Goal: Task Accomplishment & Management: Manage account settings

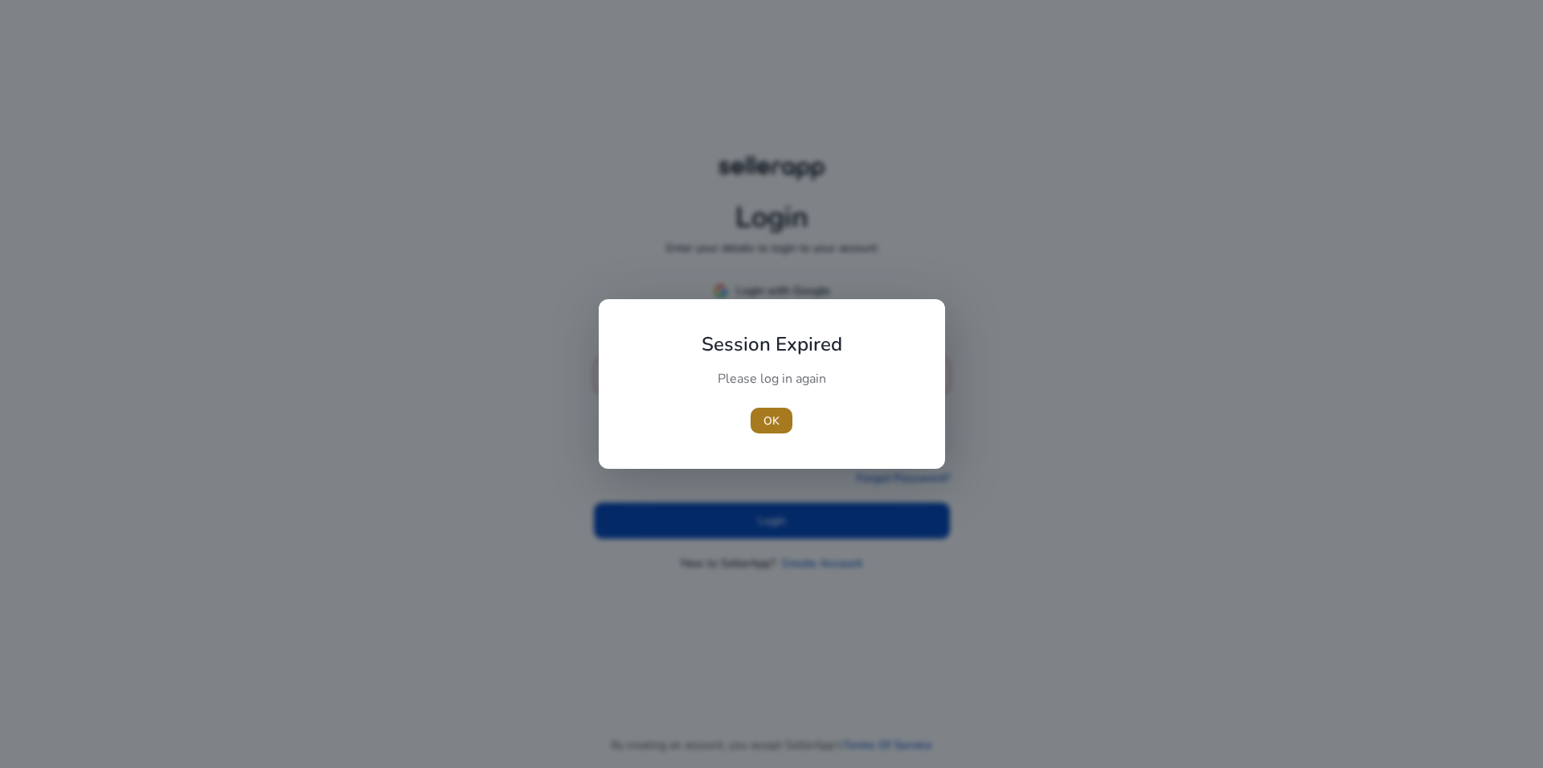
click at [768, 419] on span "OK" at bounding box center [772, 420] width 16 height 17
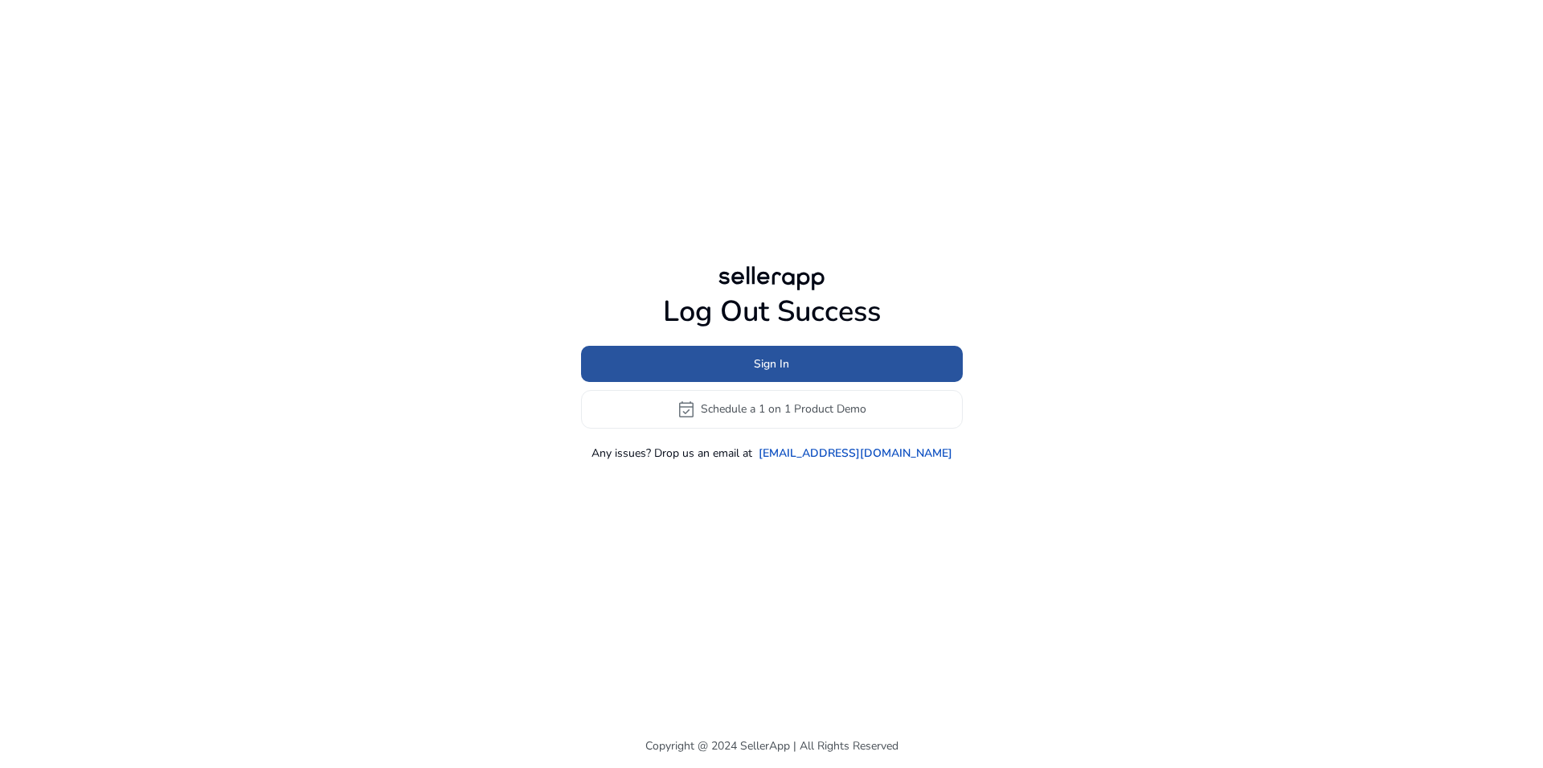
click at [788, 359] on span "Sign In" at bounding box center [771, 363] width 35 height 17
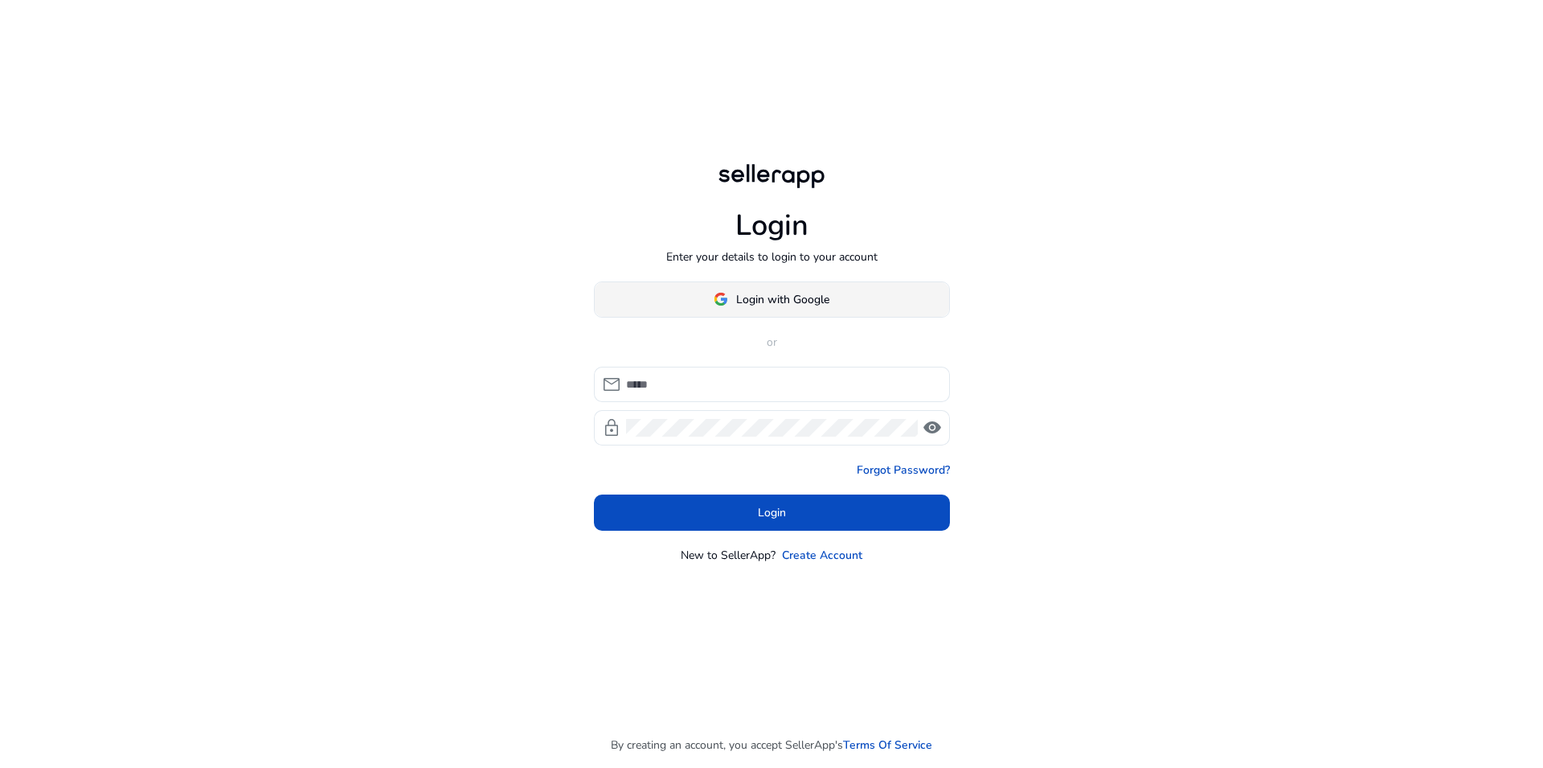
click at [780, 298] on span "Login with Google" at bounding box center [782, 299] width 93 height 17
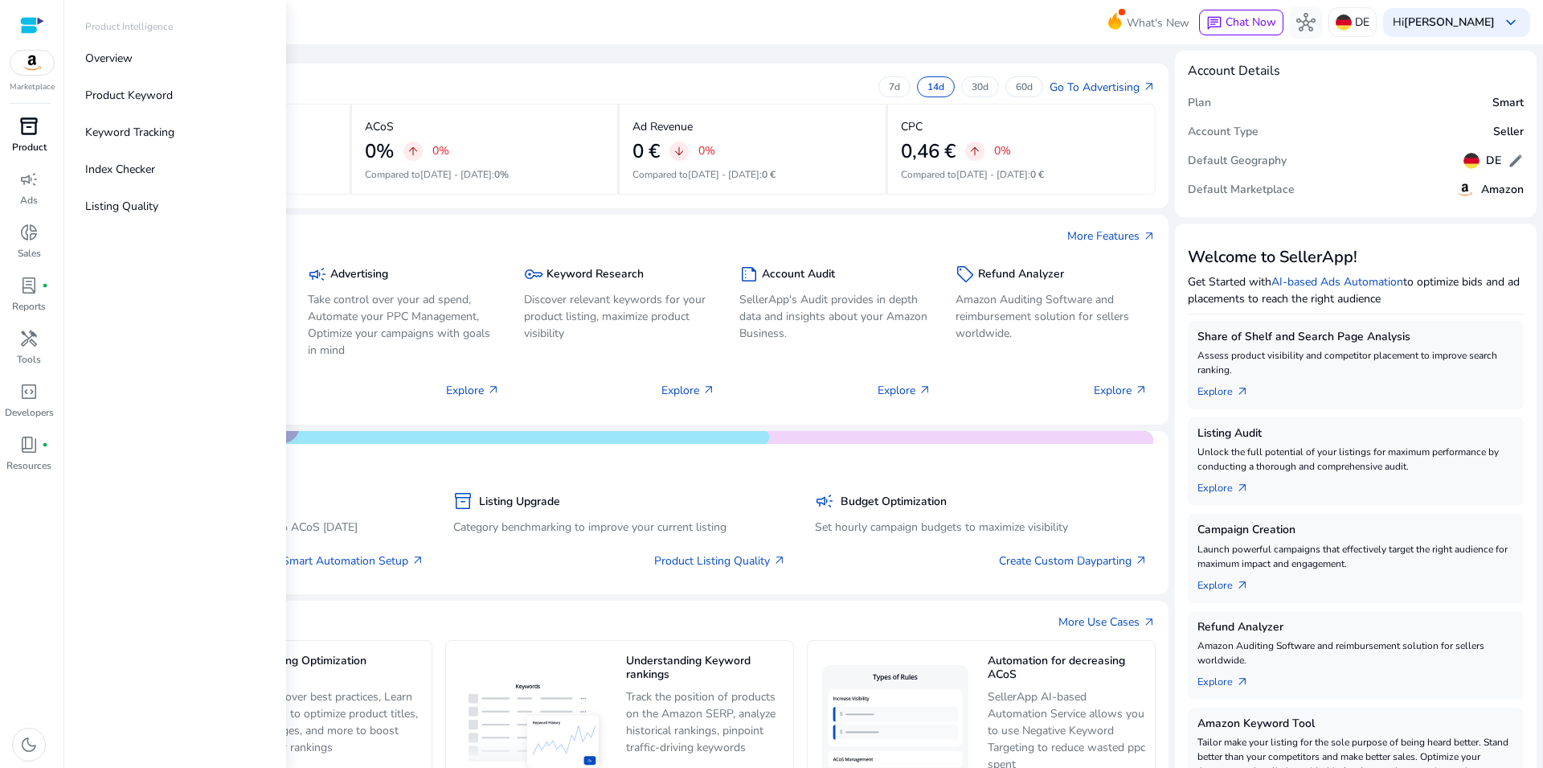
click at [20, 129] on span "inventory_2" at bounding box center [28, 126] width 19 height 19
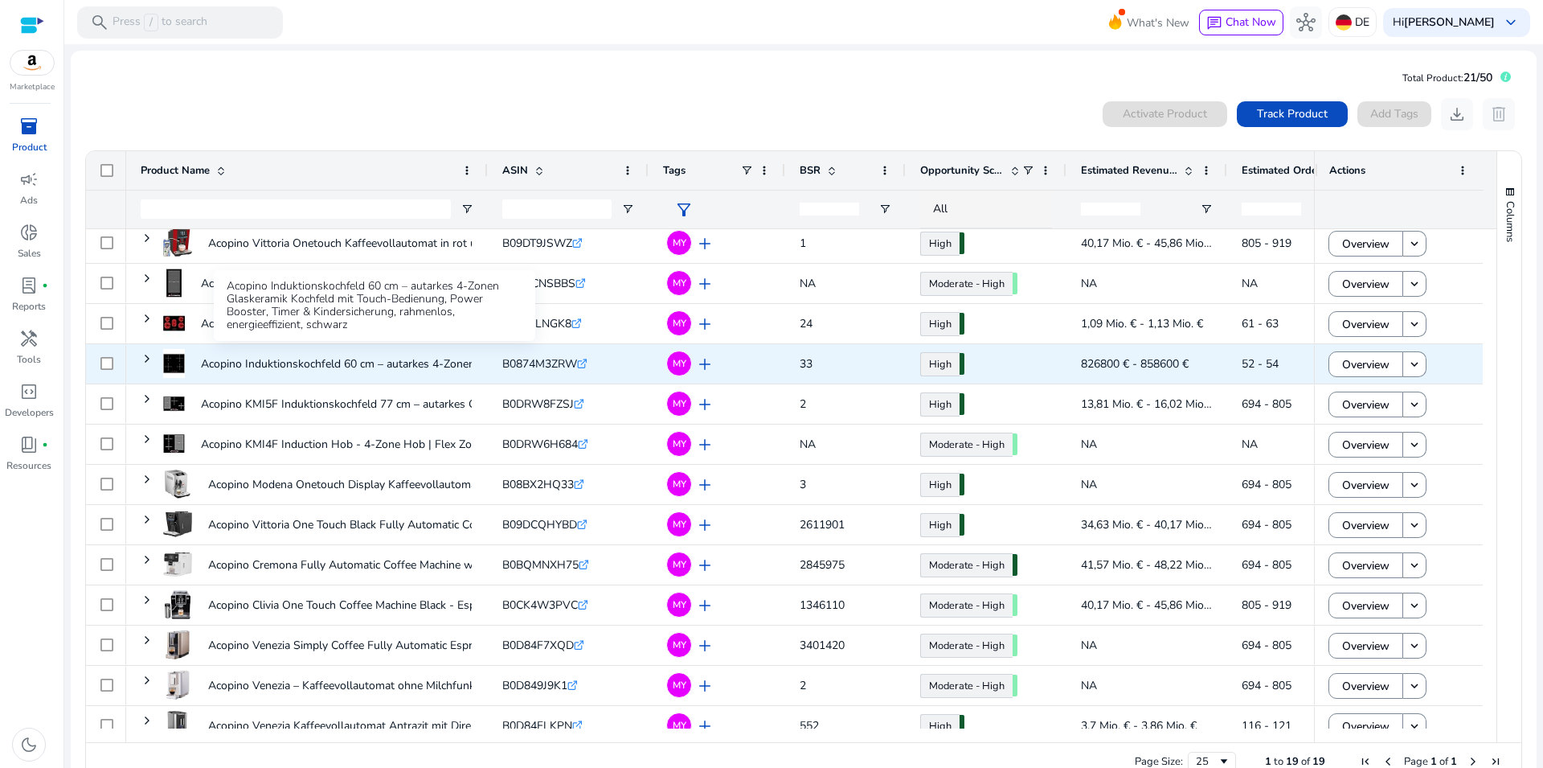
scroll to position [174, 0]
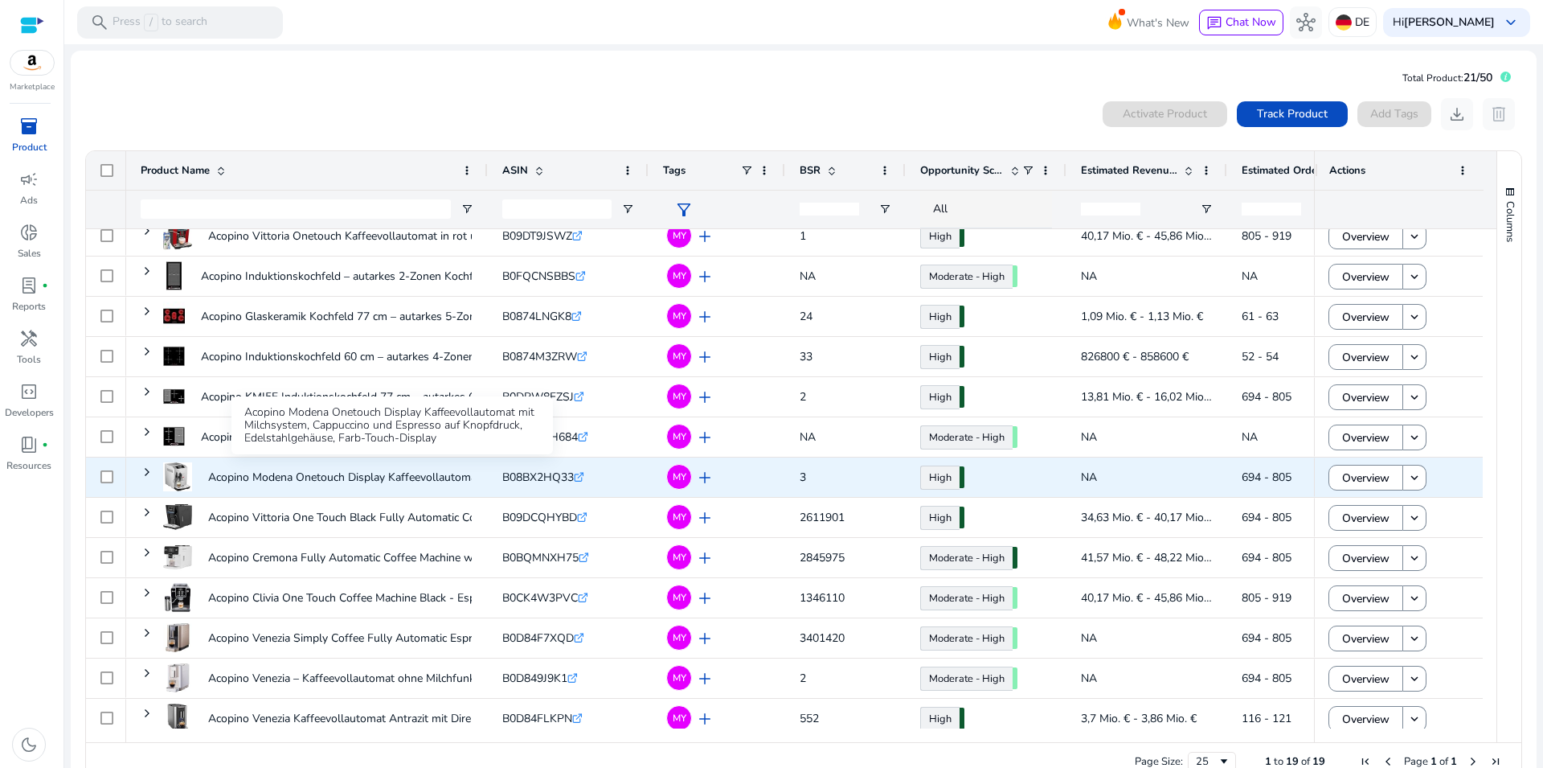
click at [334, 478] on p "Acopino Modena Onetouch Display Kaffeevollautomat mit Milchsystem,..." at bounding box center [391, 477] width 367 height 33
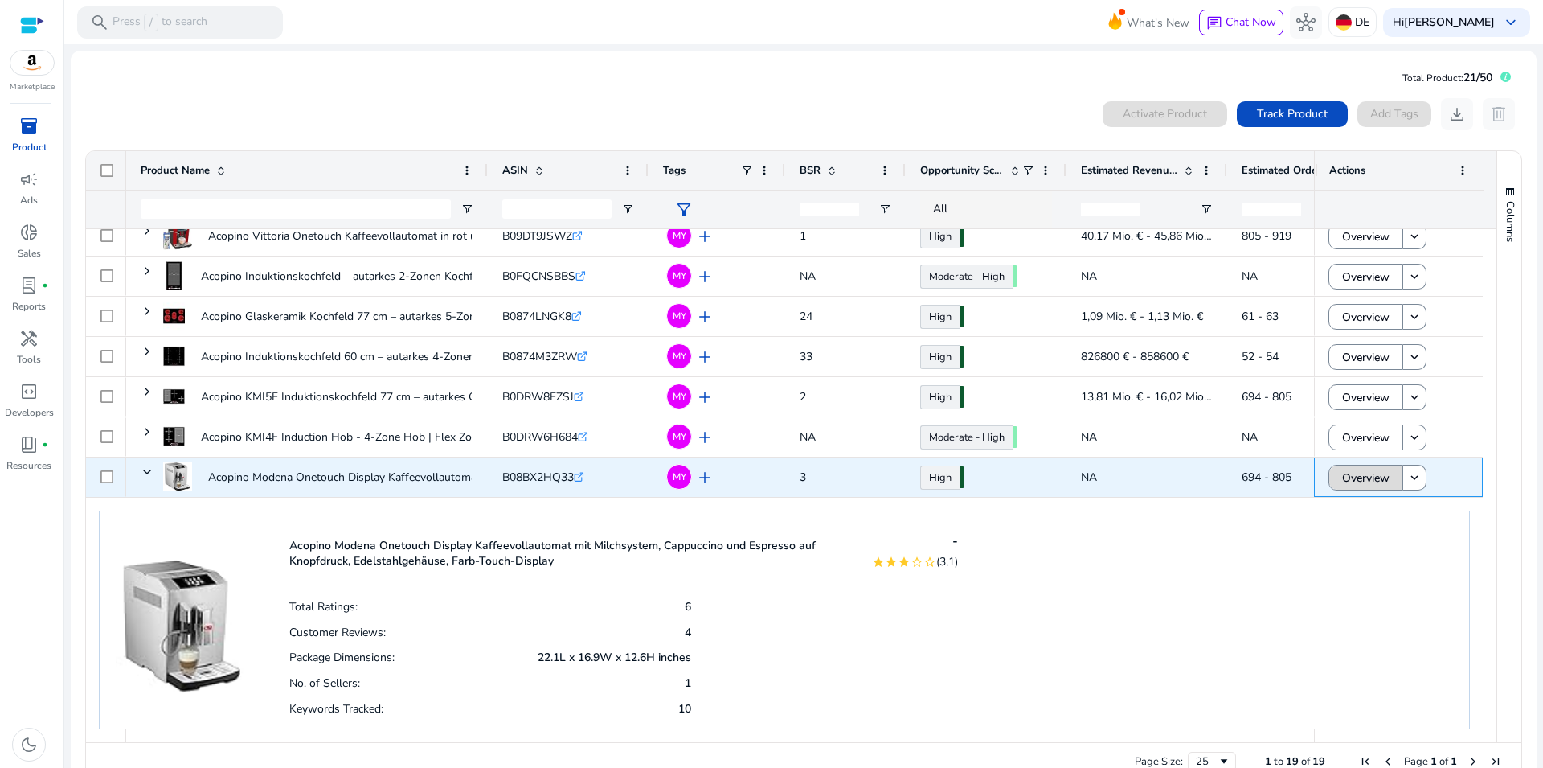
click at [1358, 480] on span "Overview" at bounding box center [1365, 477] width 47 height 33
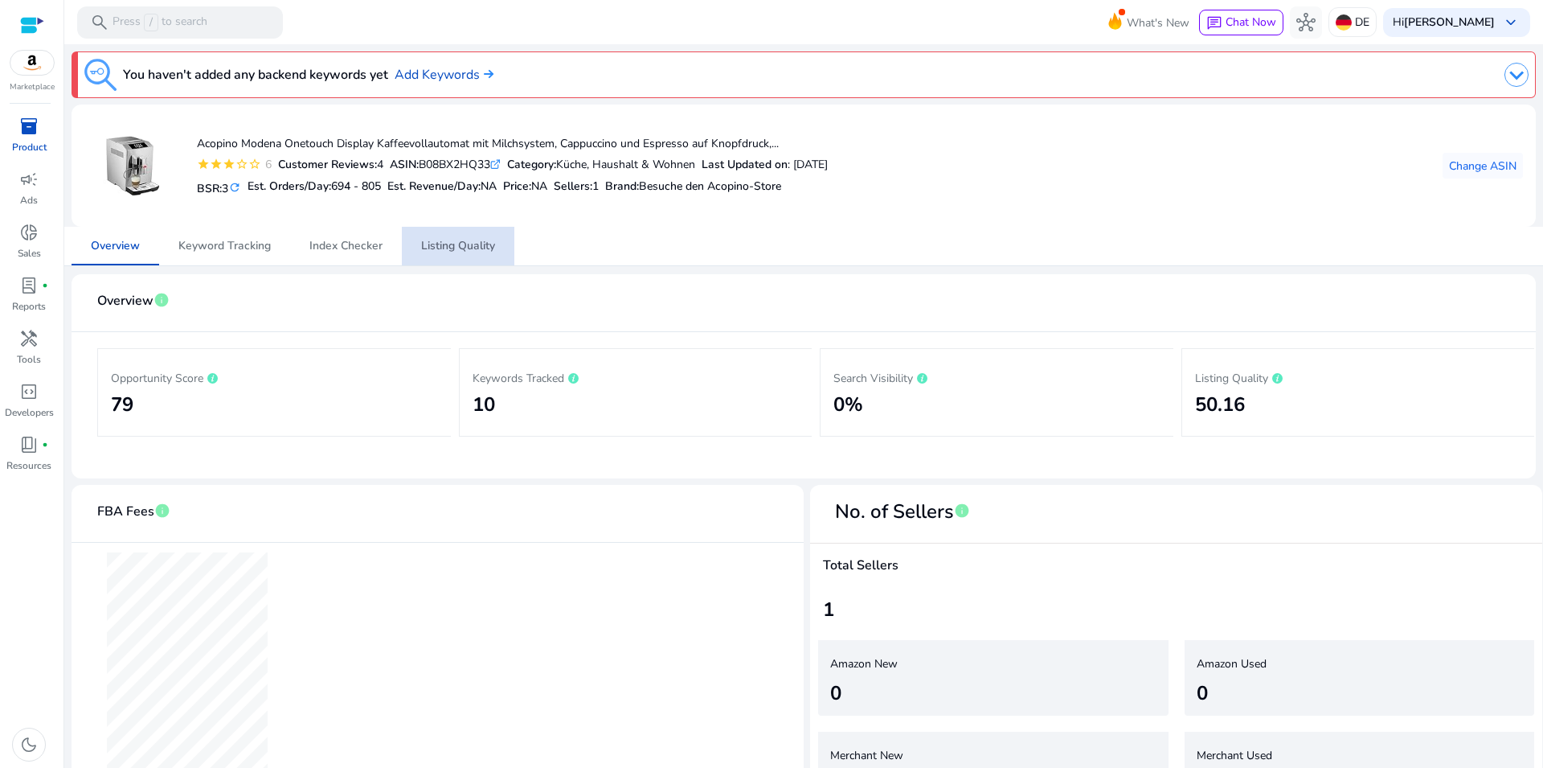
click at [436, 247] on span "Listing Quality" at bounding box center [458, 245] width 74 height 11
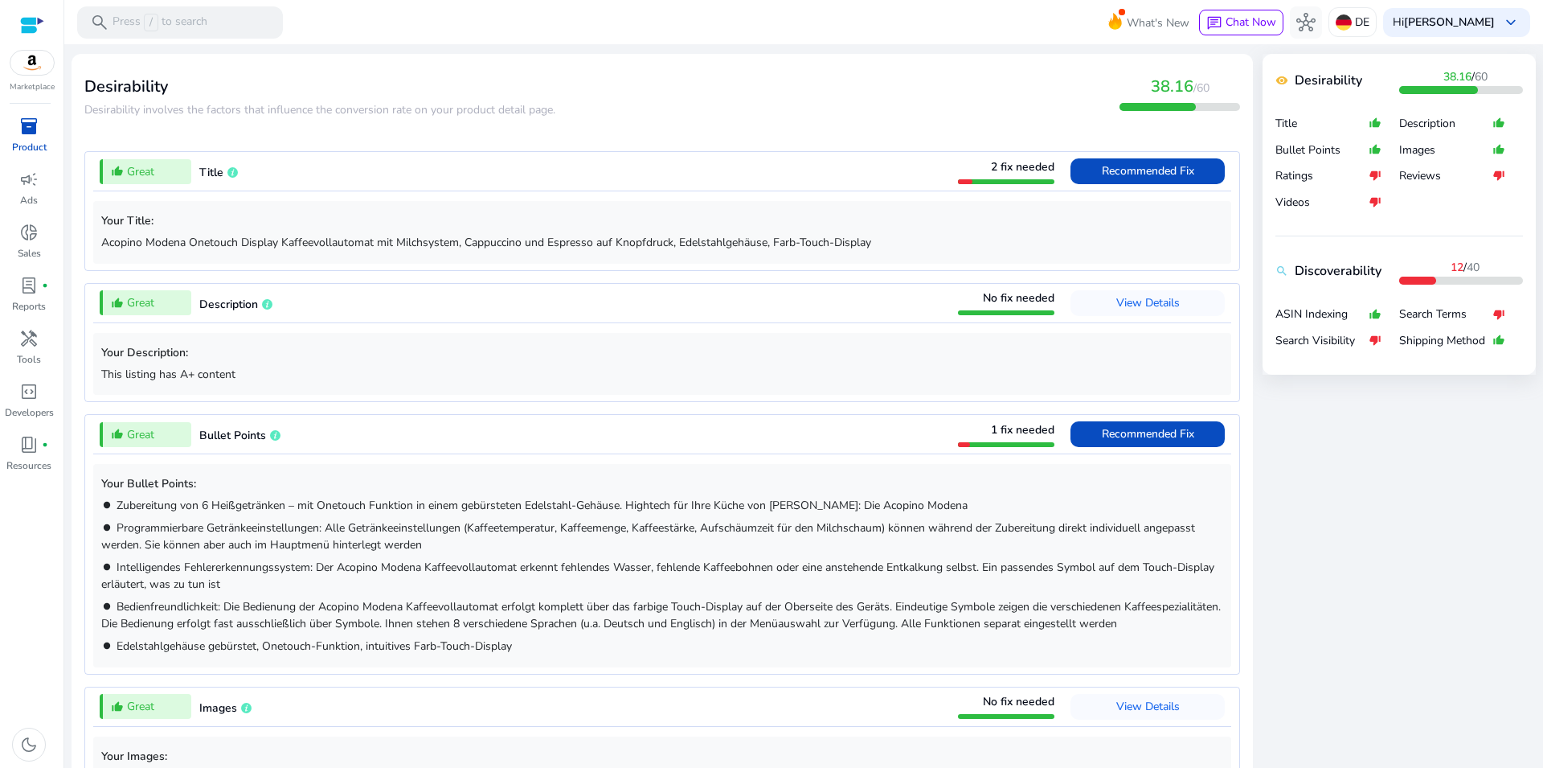
scroll to position [530, 0]
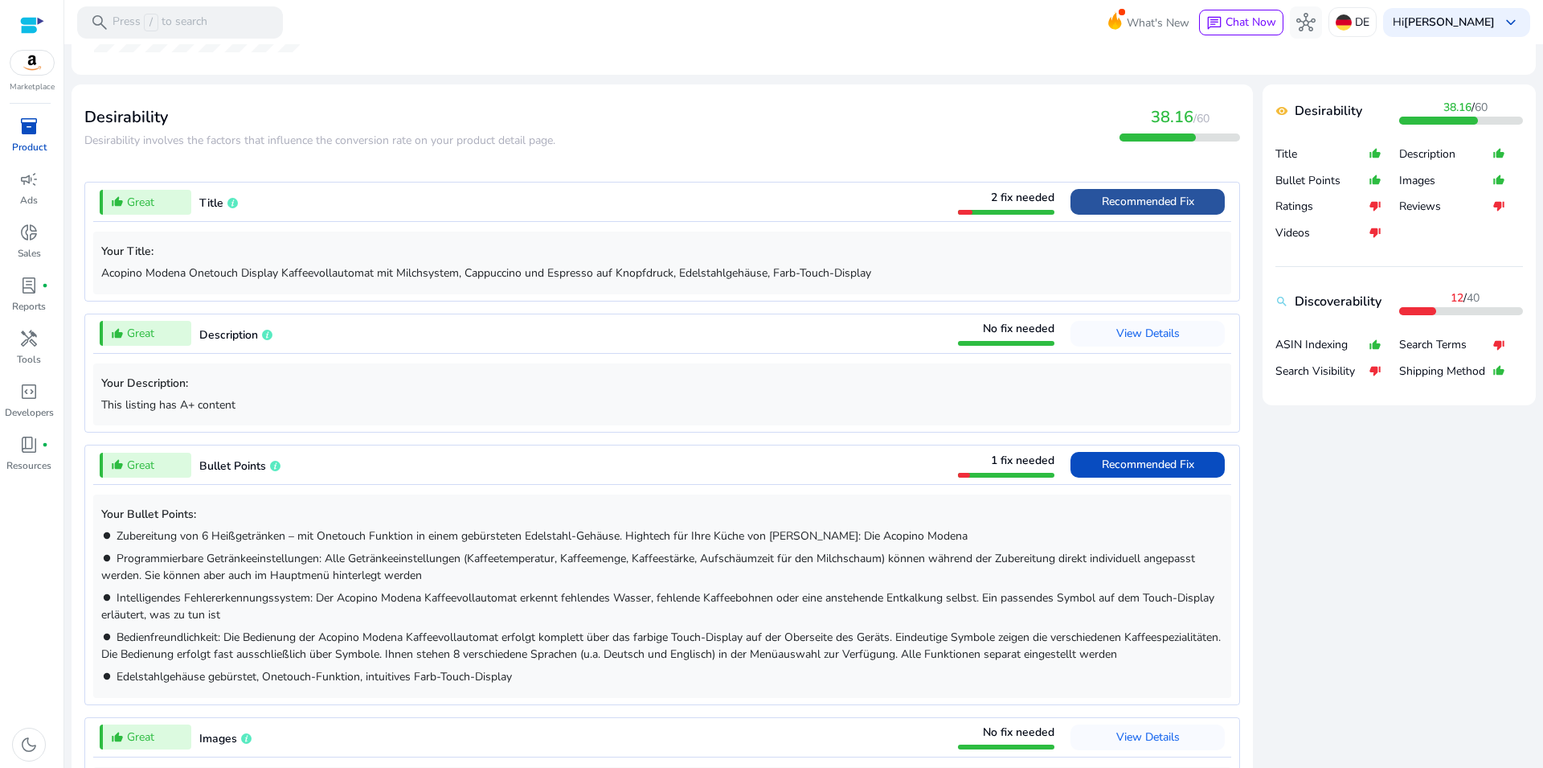
click at [1110, 197] on span "Recommended Fix" at bounding box center [1148, 201] width 92 height 15
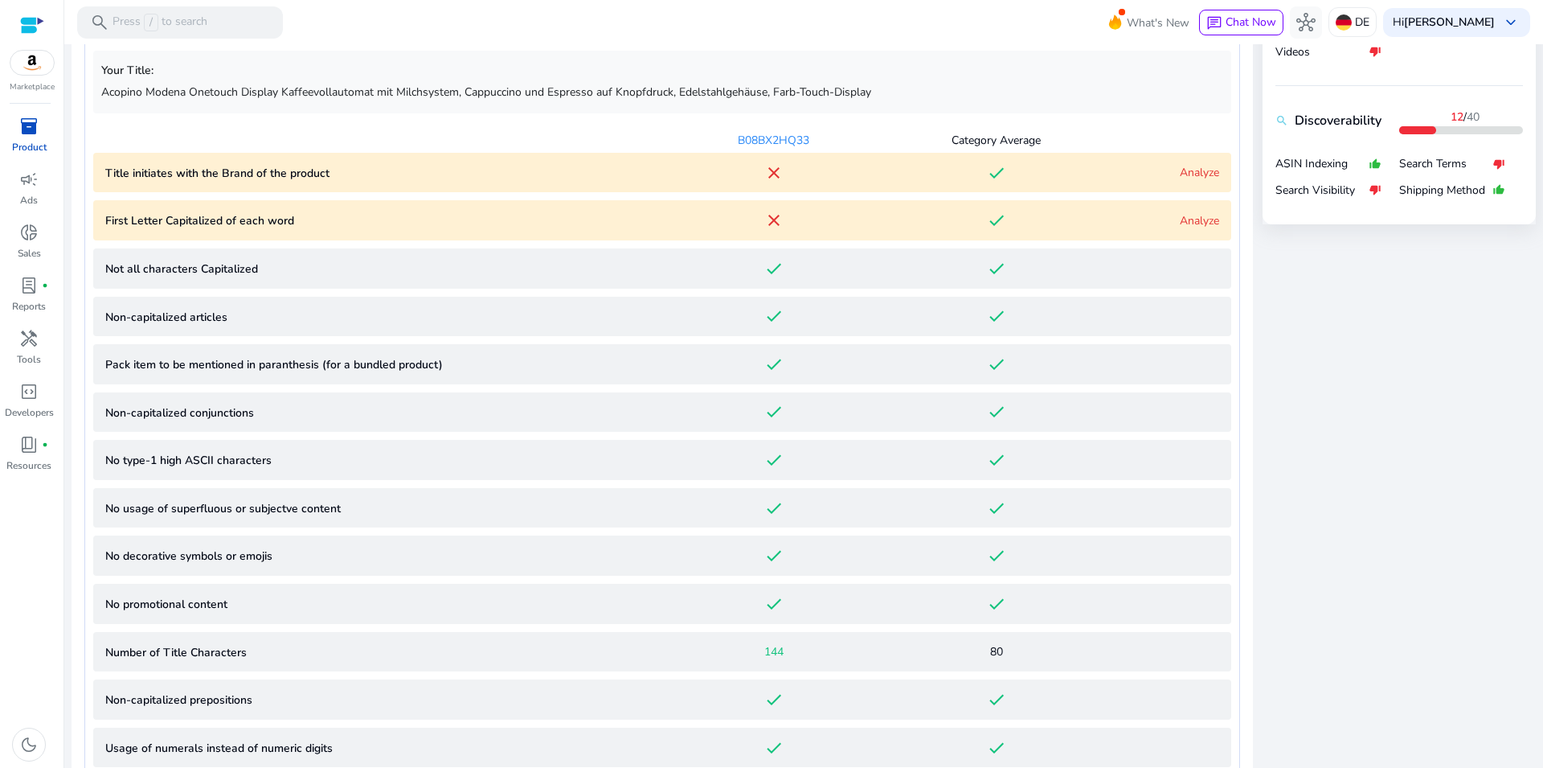
scroll to position [712, 0]
click at [1148, 108] on div "Your Title: Acopino Modena Onetouch Display Kaffeevollautomat mit Milchsystem, …" at bounding box center [662, 81] width 1138 height 62
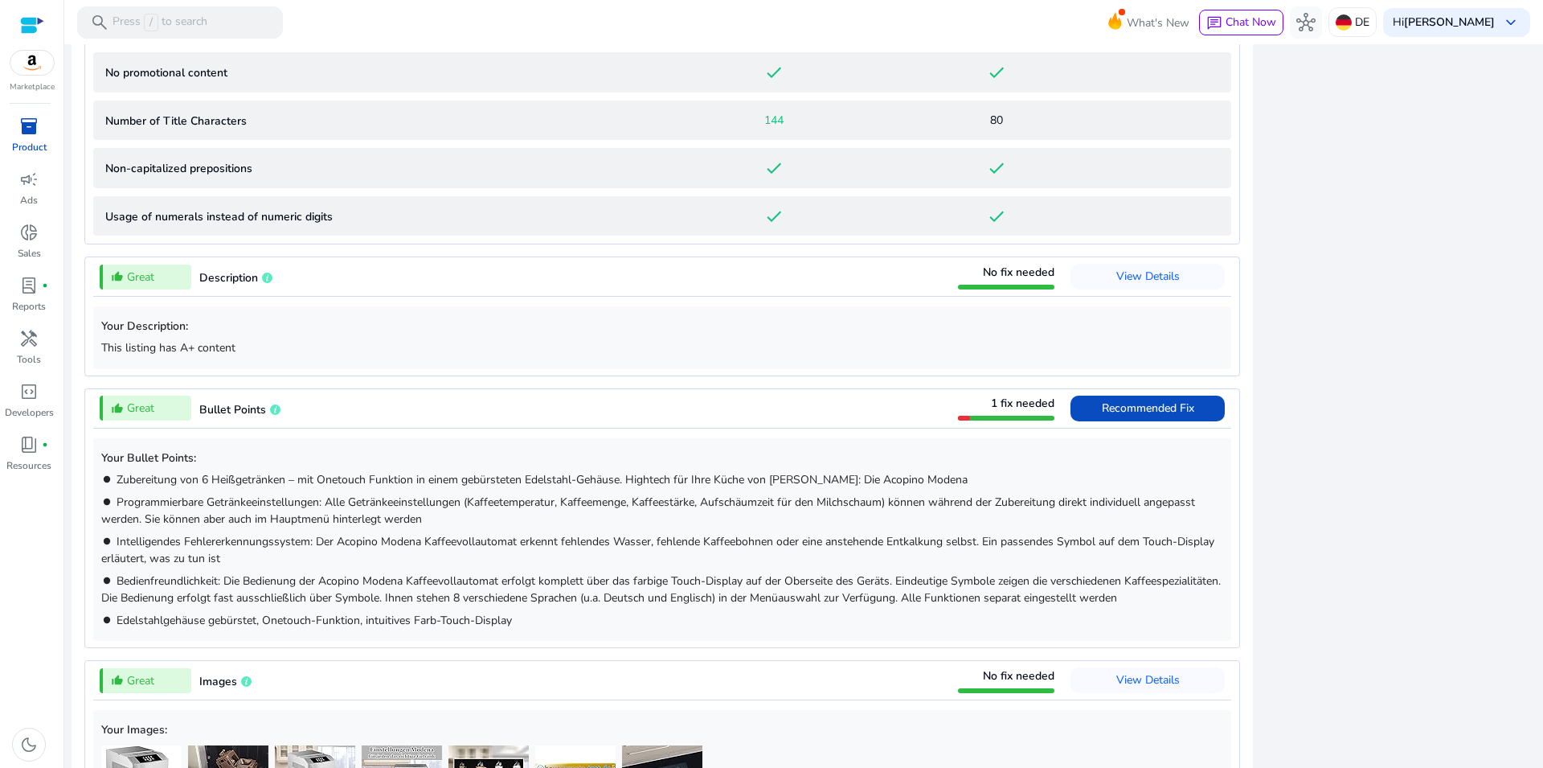
scroll to position [1455, 0]
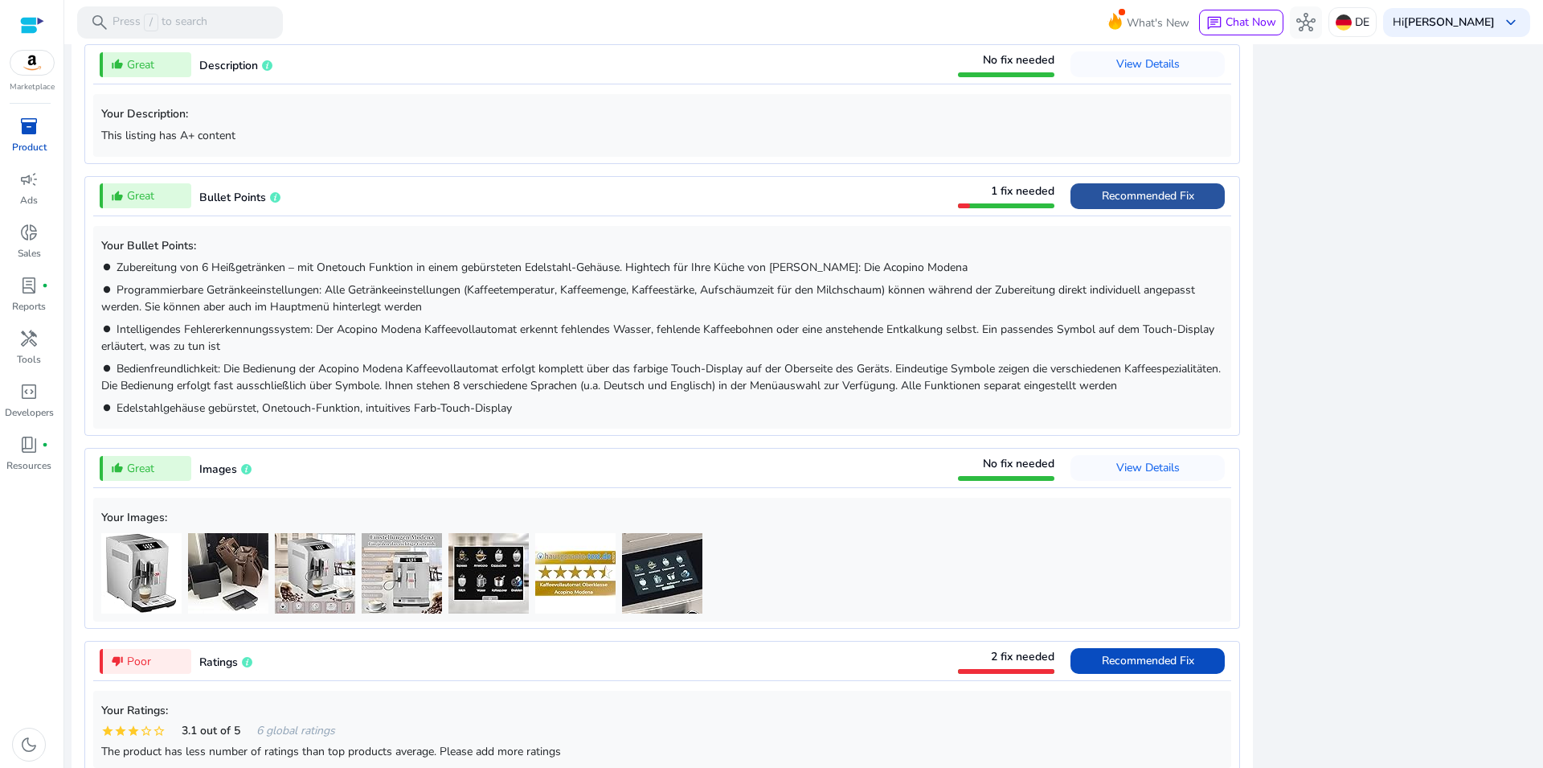
click at [1113, 198] on span "Recommended Fix" at bounding box center [1148, 195] width 92 height 15
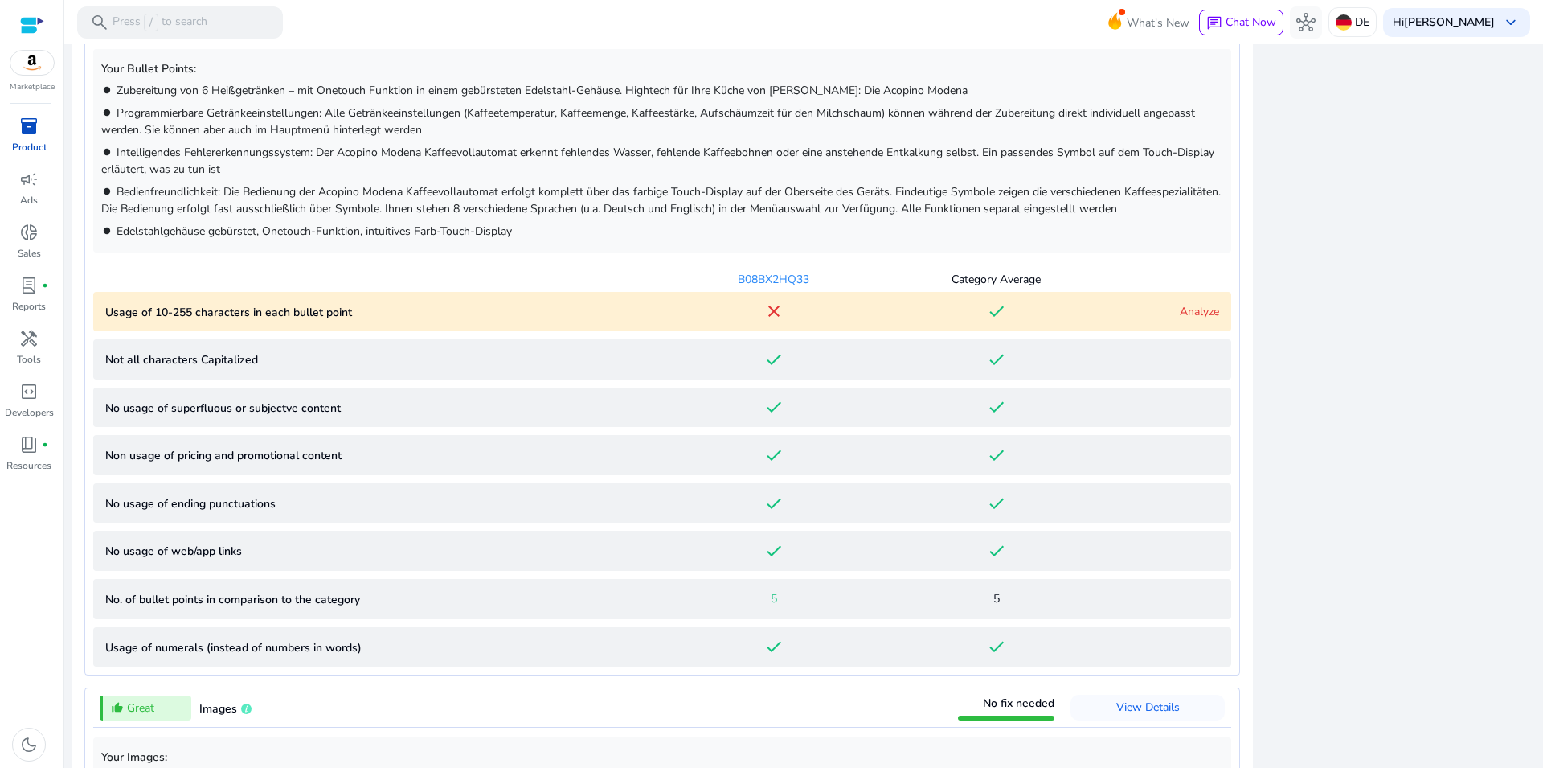
scroll to position [975, 0]
click at [1190, 320] on link "Analyze" at bounding box center [1199, 312] width 39 height 15
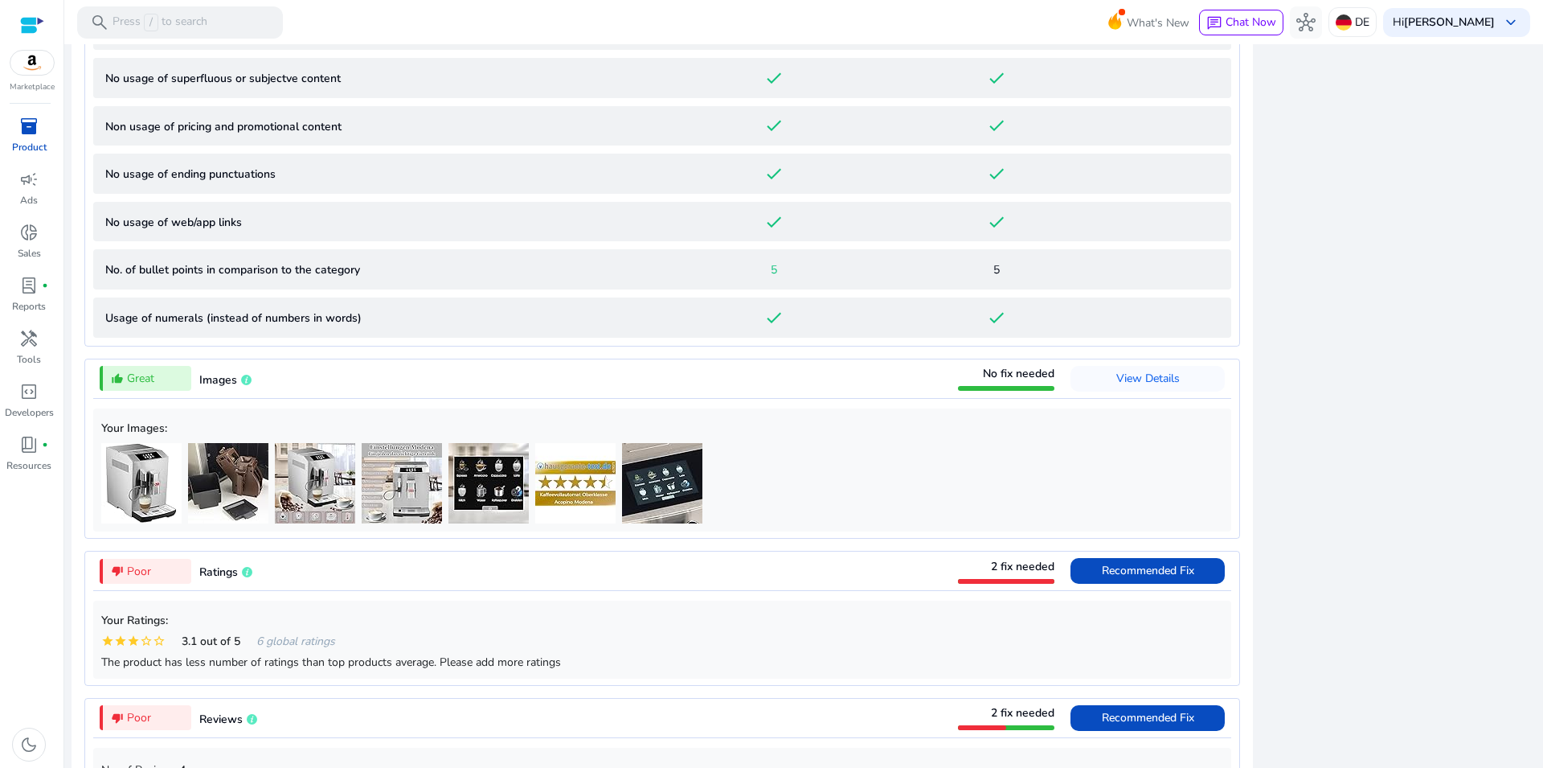
scroll to position [1755, 0]
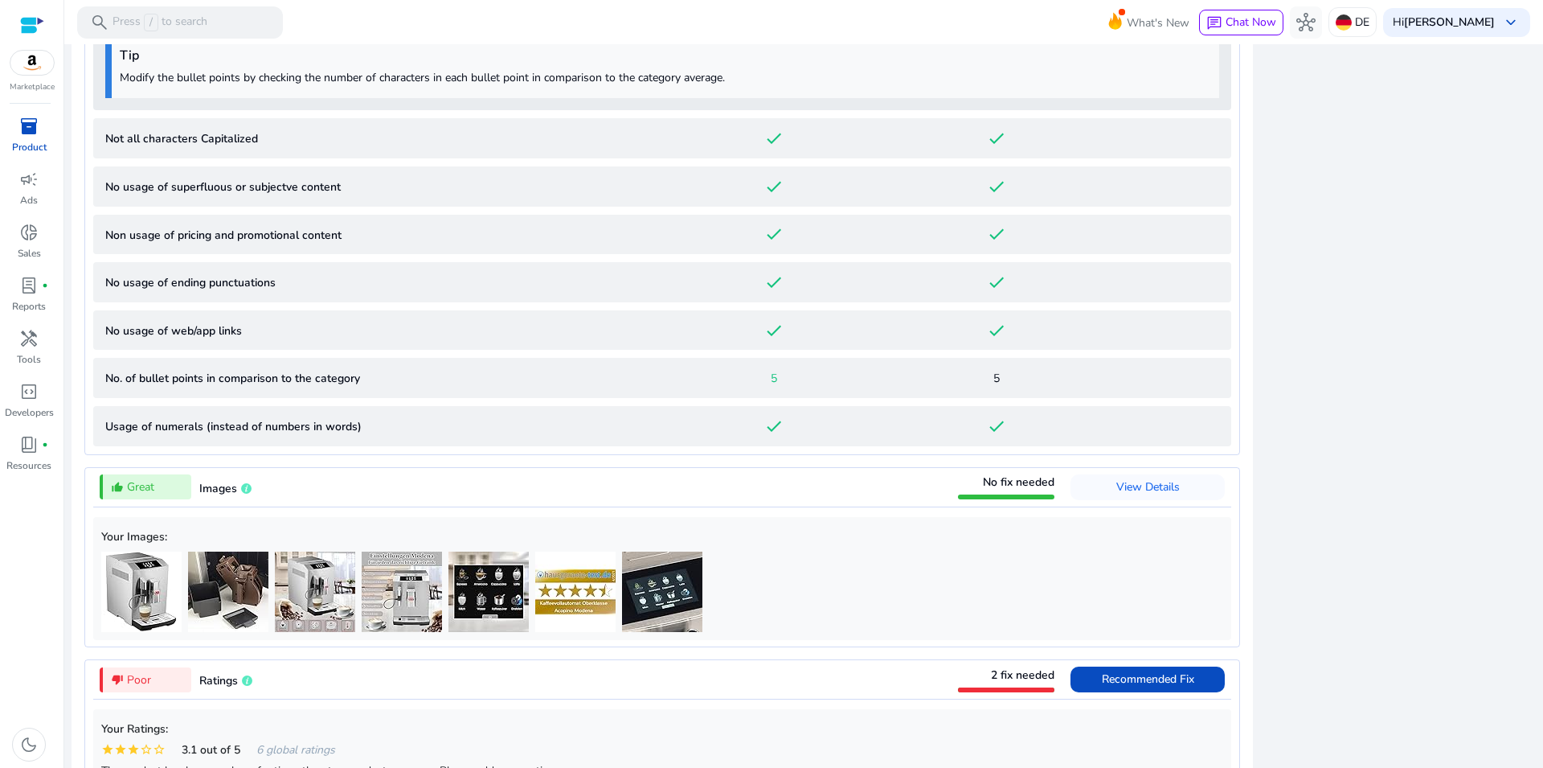
click at [30, 30] on div at bounding box center [32, 25] width 24 height 18
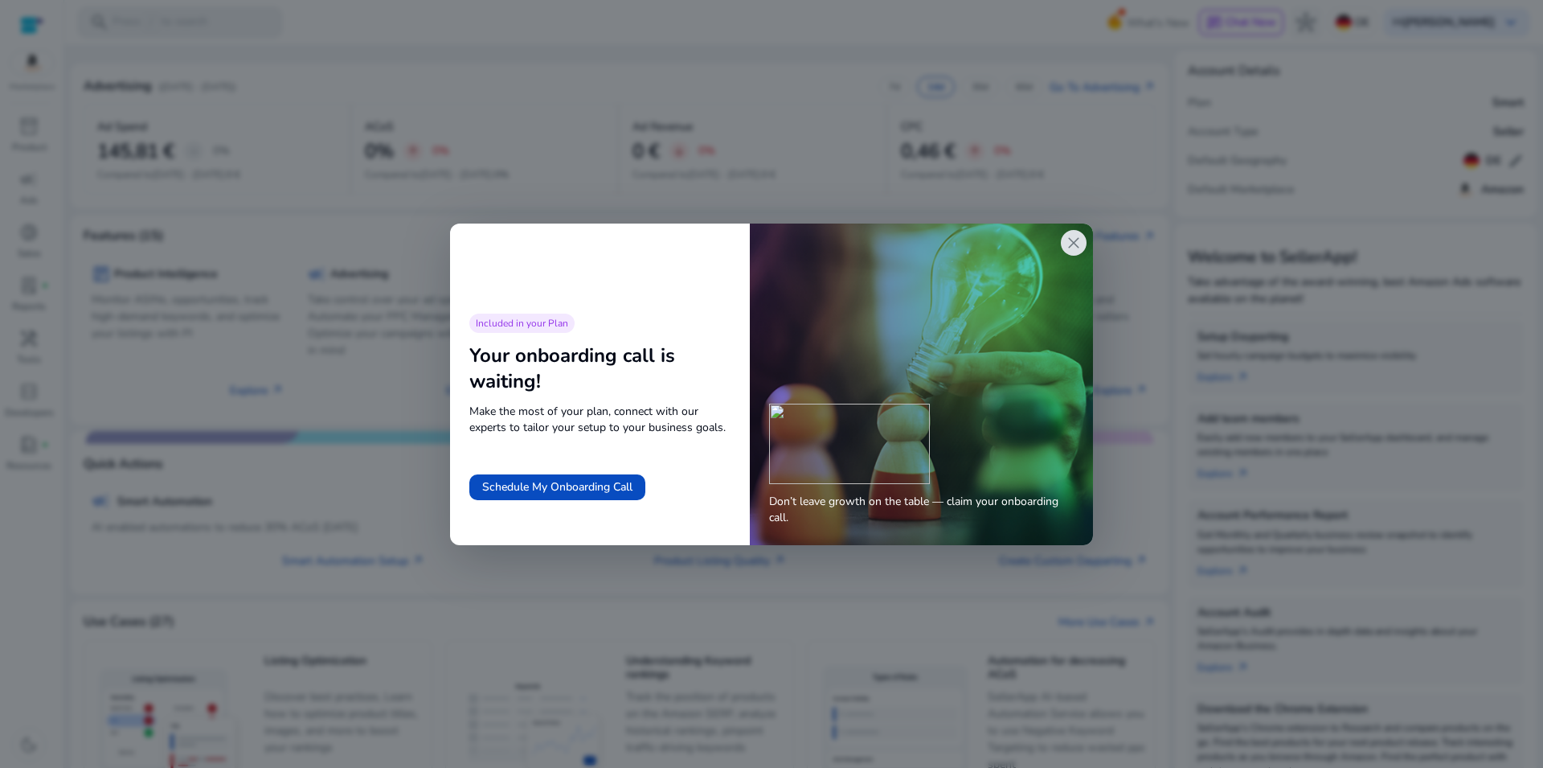
click at [1061, 242] on div "close" at bounding box center [1074, 243] width 26 height 26
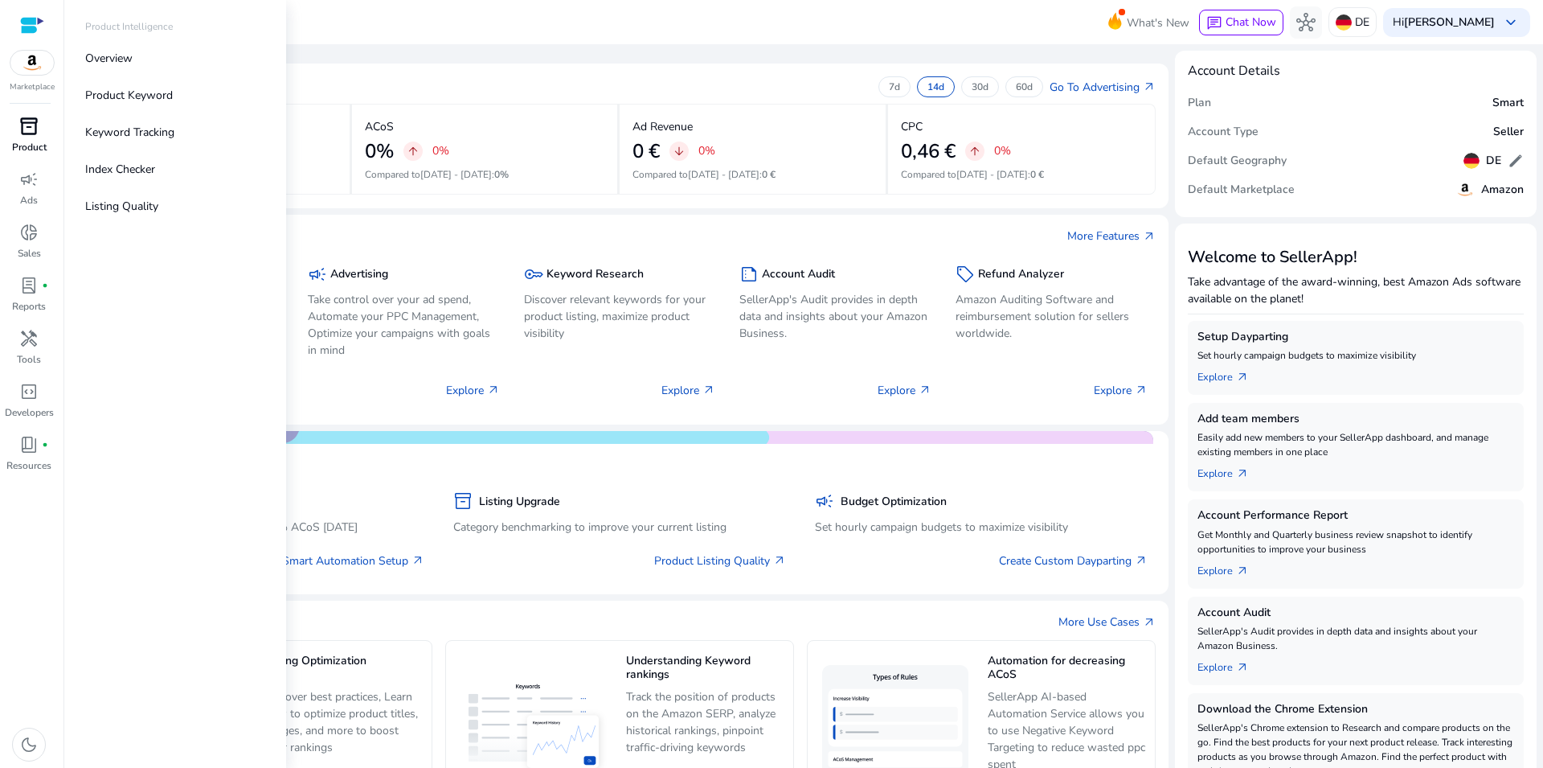
click at [19, 133] on span "inventory_2" at bounding box center [28, 126] width 19 height 19
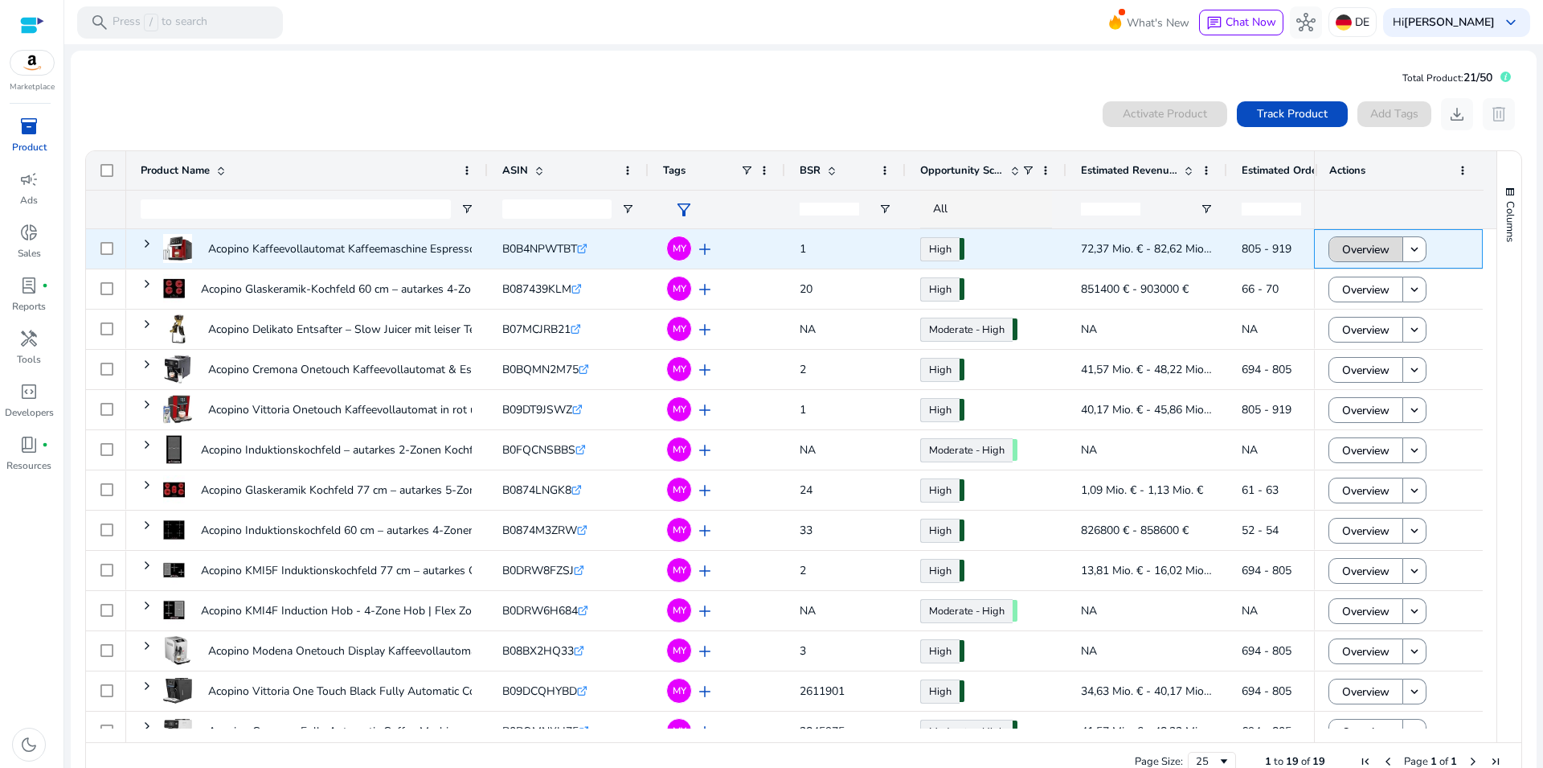
click at [1350, 252] on span "Overview" at bounding box center [1365, 249] width 47 height 33
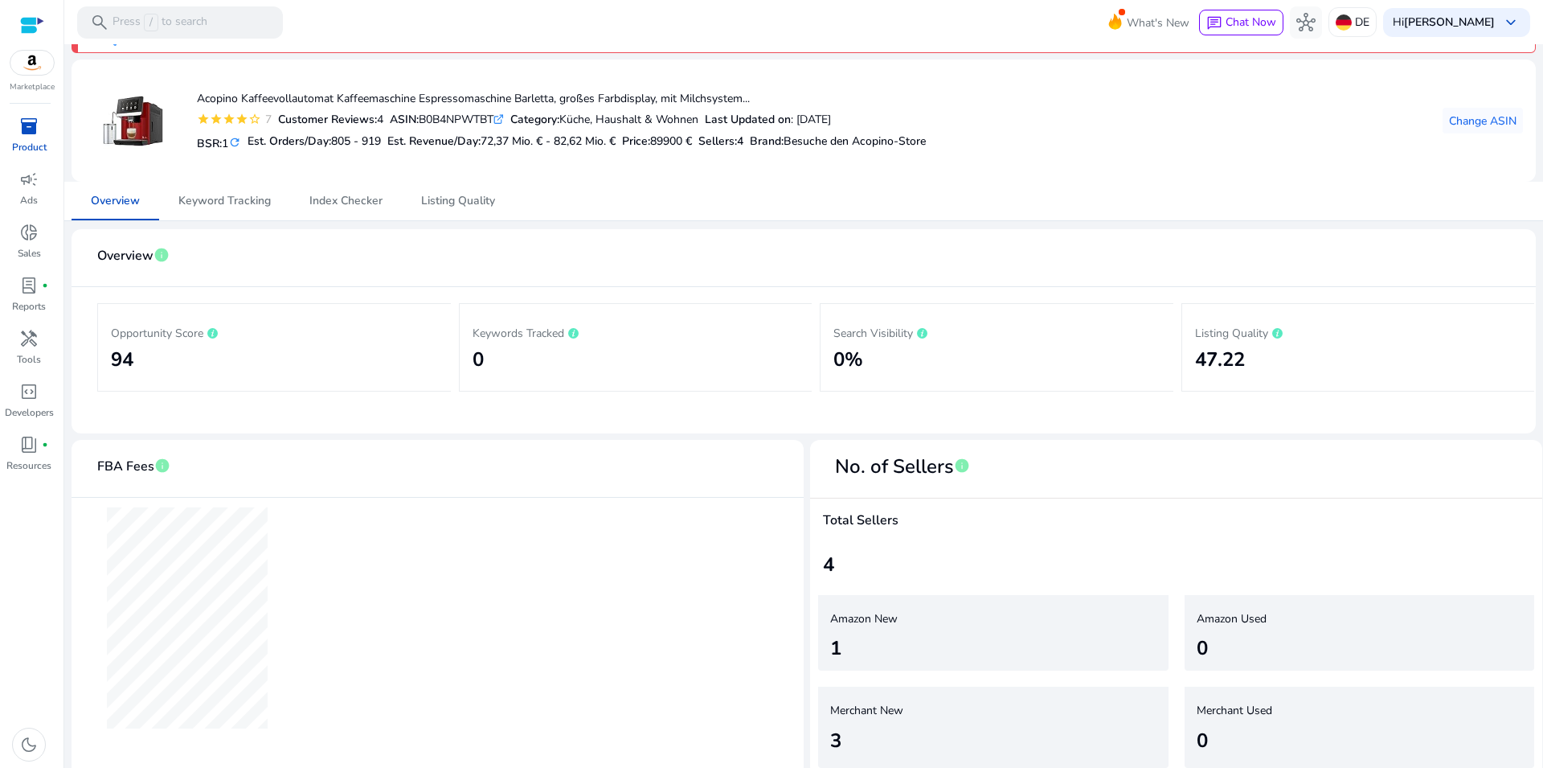
scroll to position [54, 0]
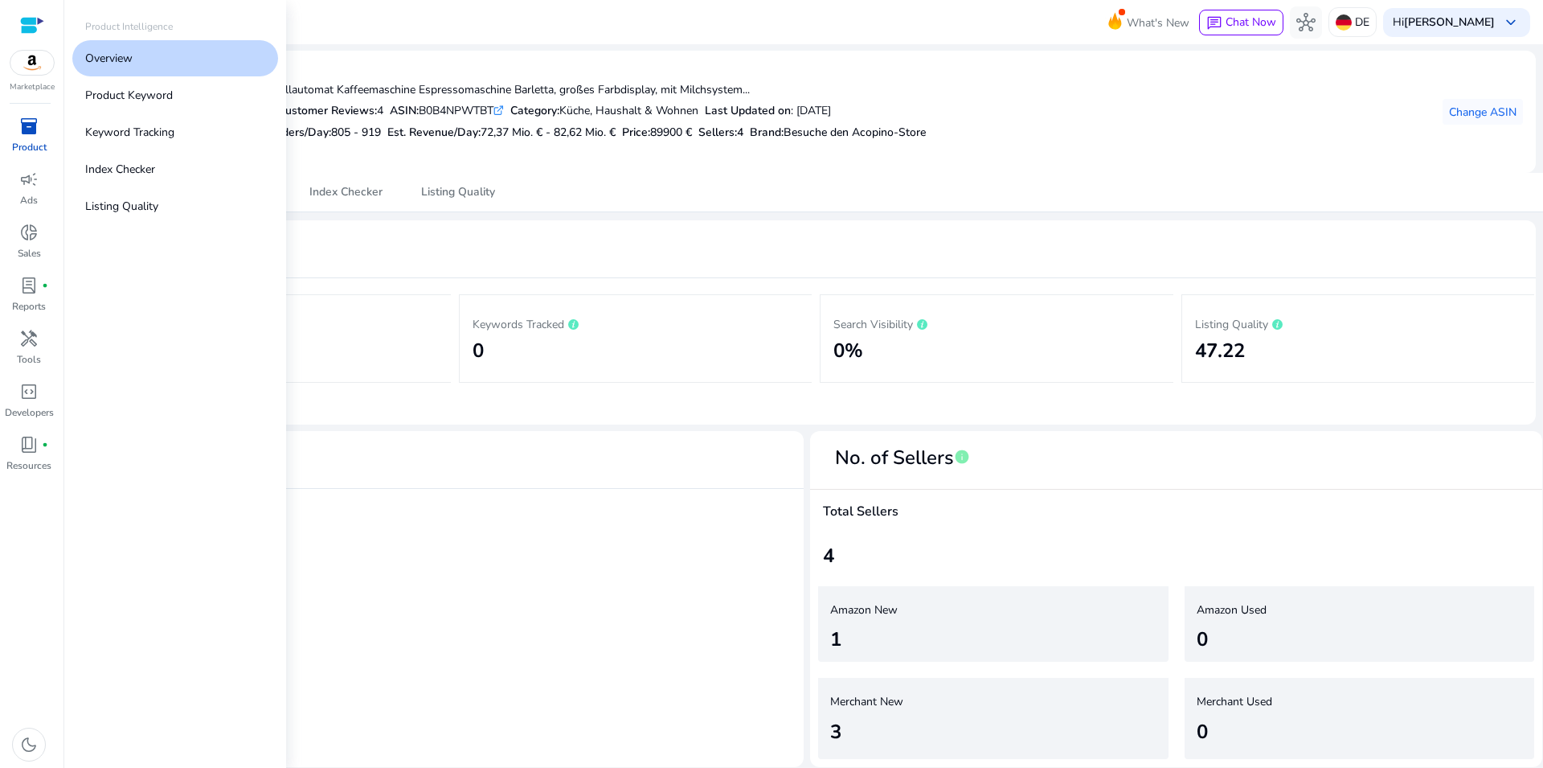
click at [36, 133] on div "inventory_2" at bounding box center [28, 126] width 45 height 26
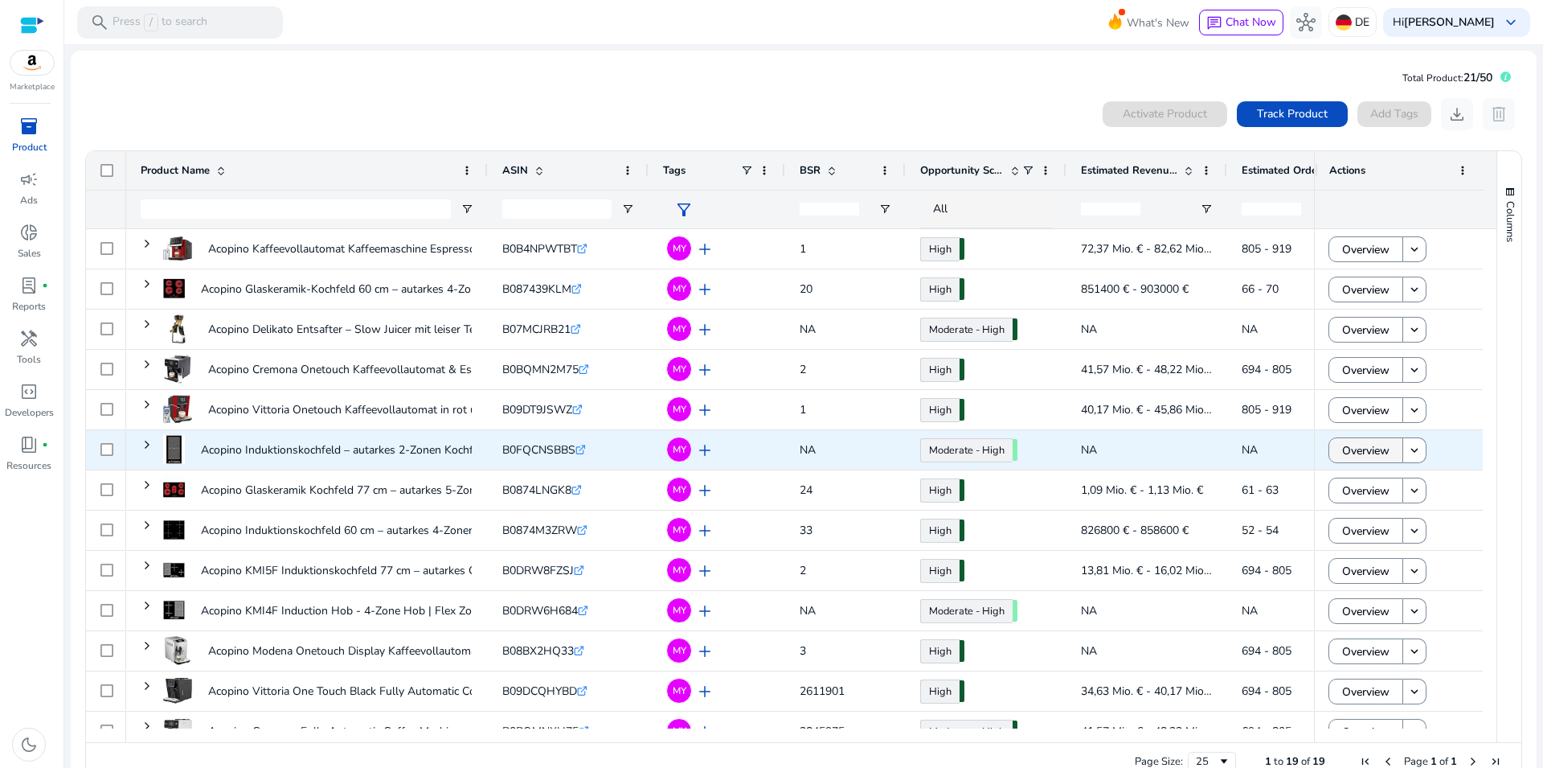
click at [1349, 451] on span "Overview" at bounding box center [1365, 450] width 47 height 33
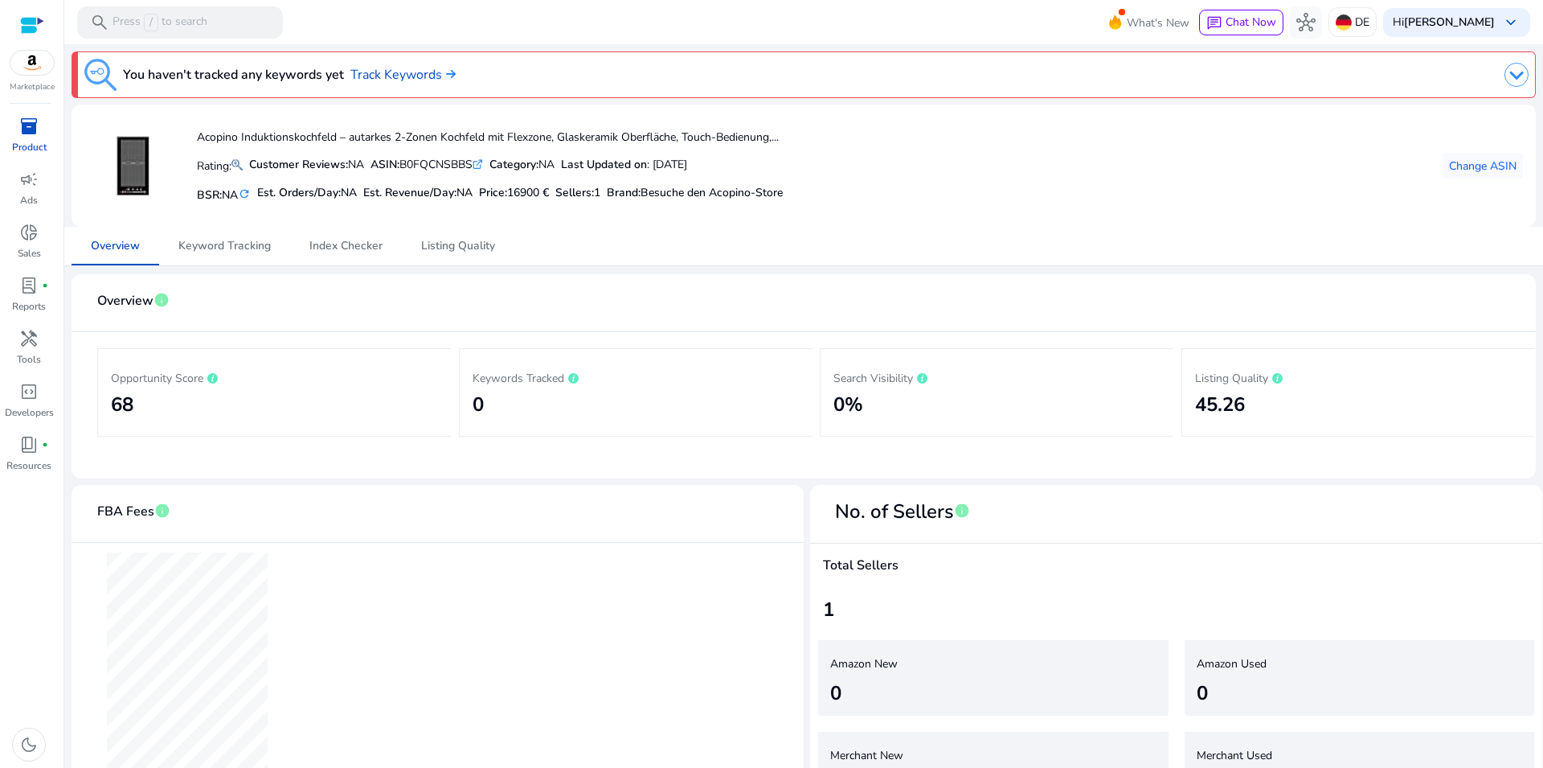
scroll to position [54, 0]
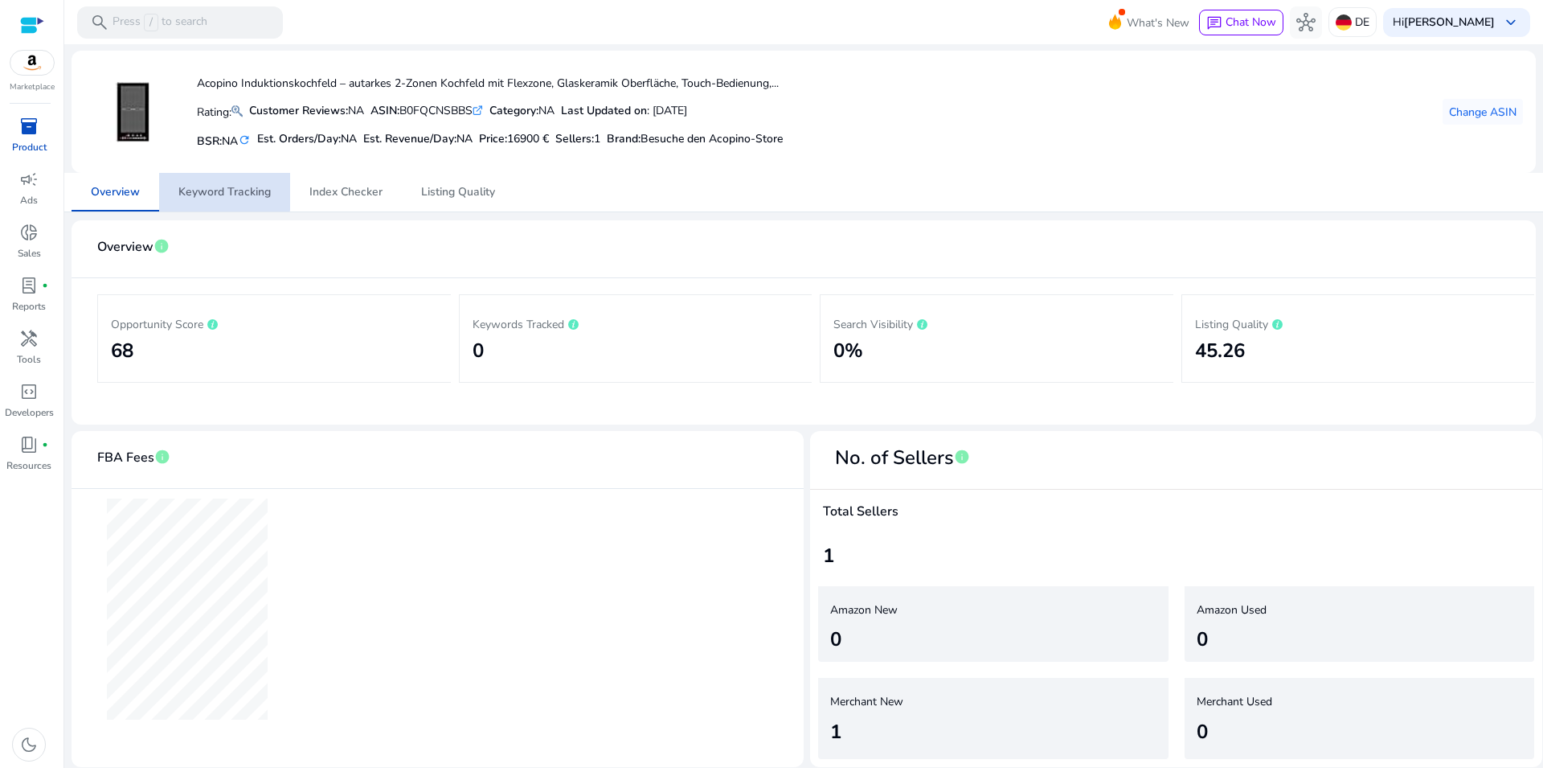
click at [199, 186] on span "Keyword Tracking" at bounding box center [224, 191] width 92 height 11
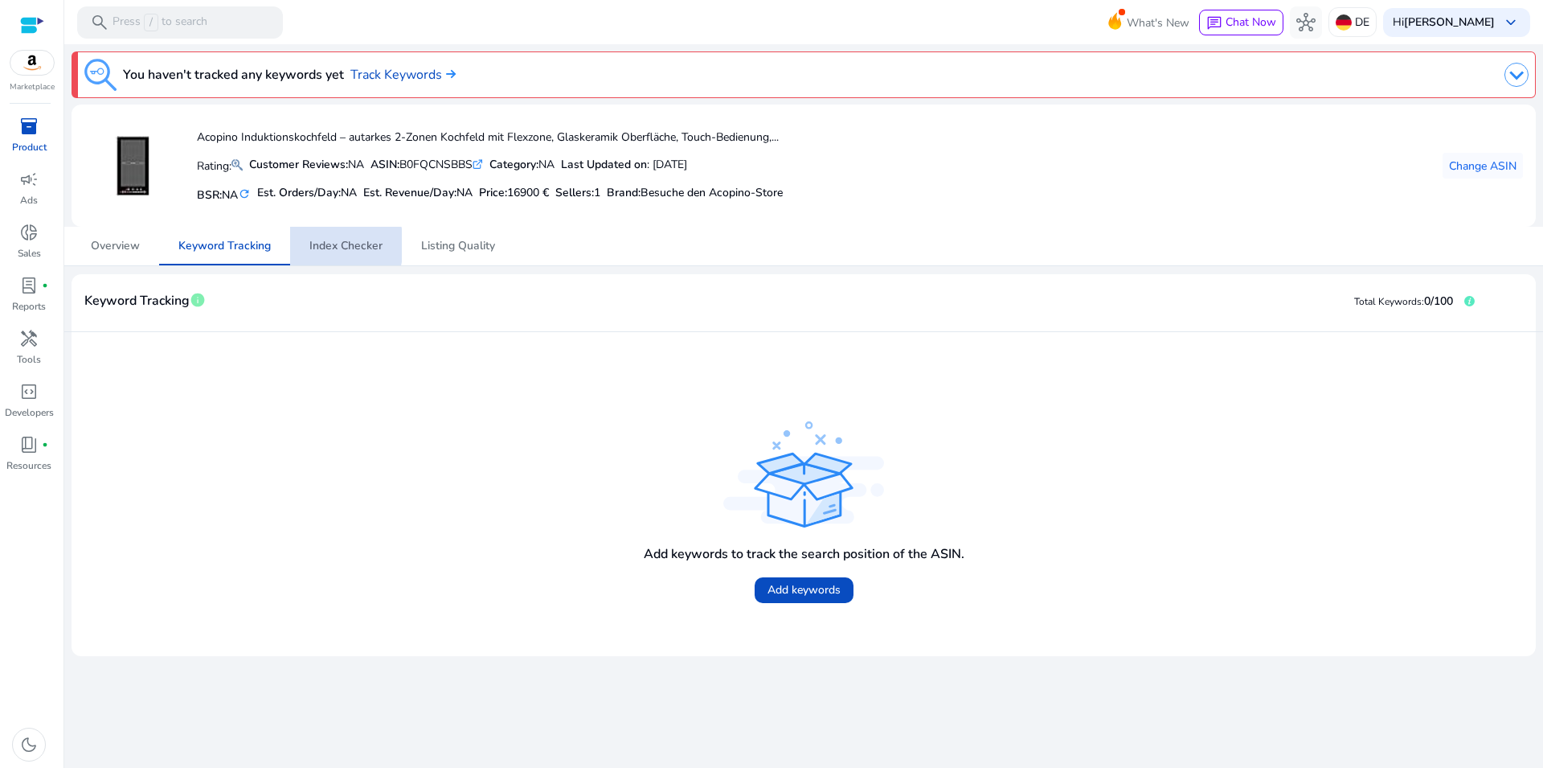
click at [321, 245] on span "Index Checker" at bounding box center [345, 245] width 73 height 11
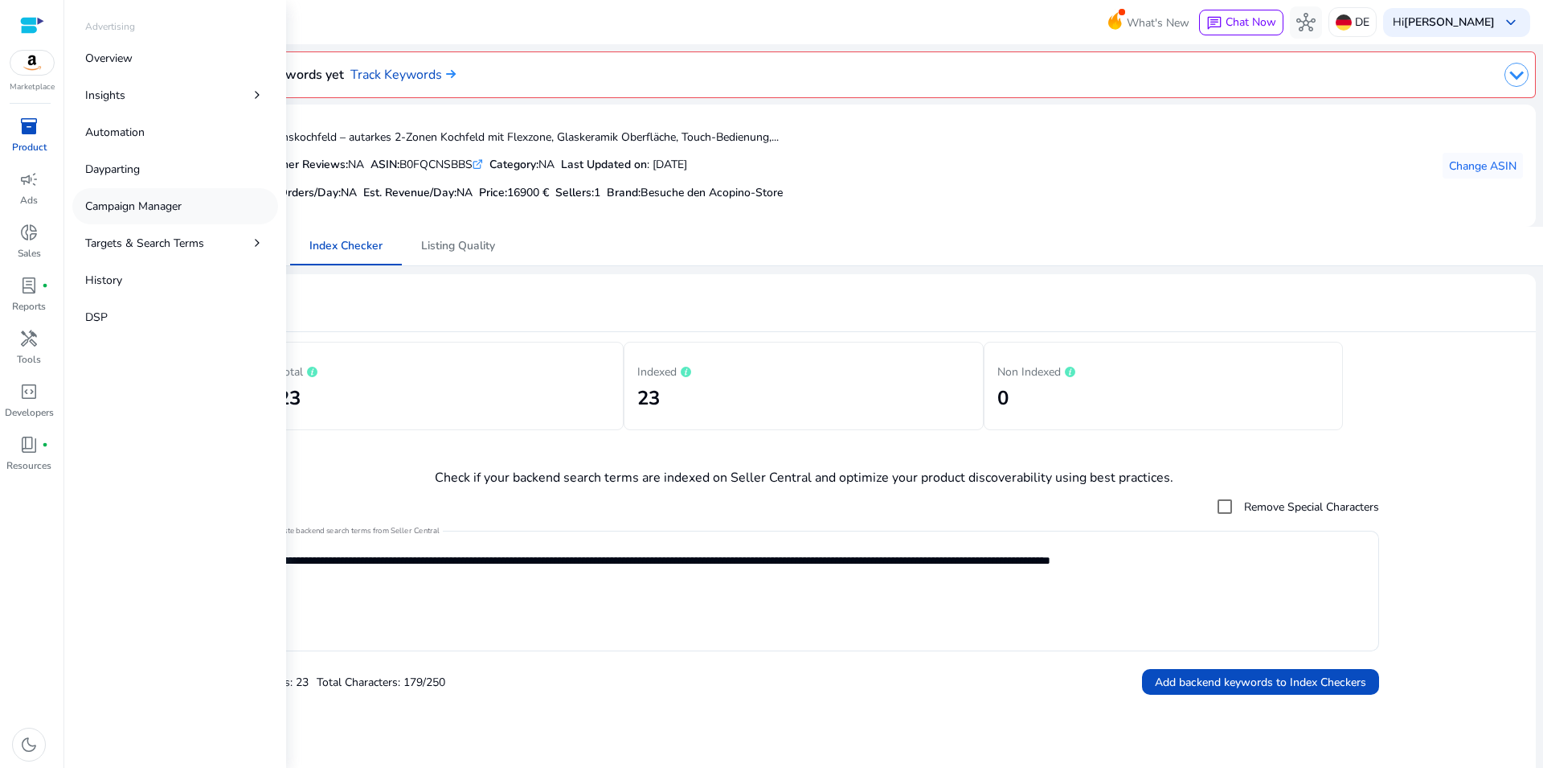
click at [130, 206] on p "Campaign Manager" at bounding box center [133, 206] width 96 height 17
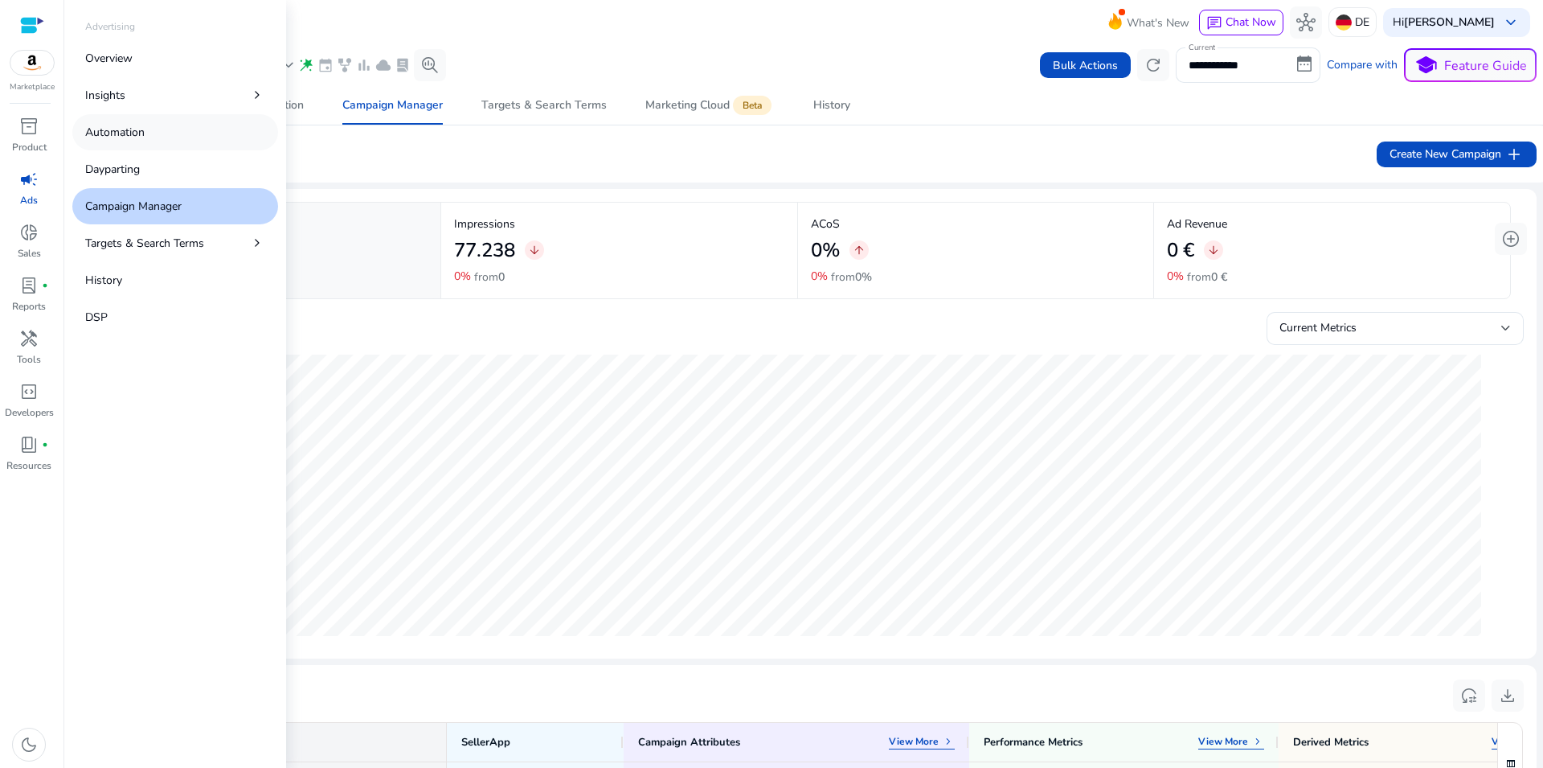
click at [127, 134] on p "Automation" at bounding box center [114, 132] width 59 height 17
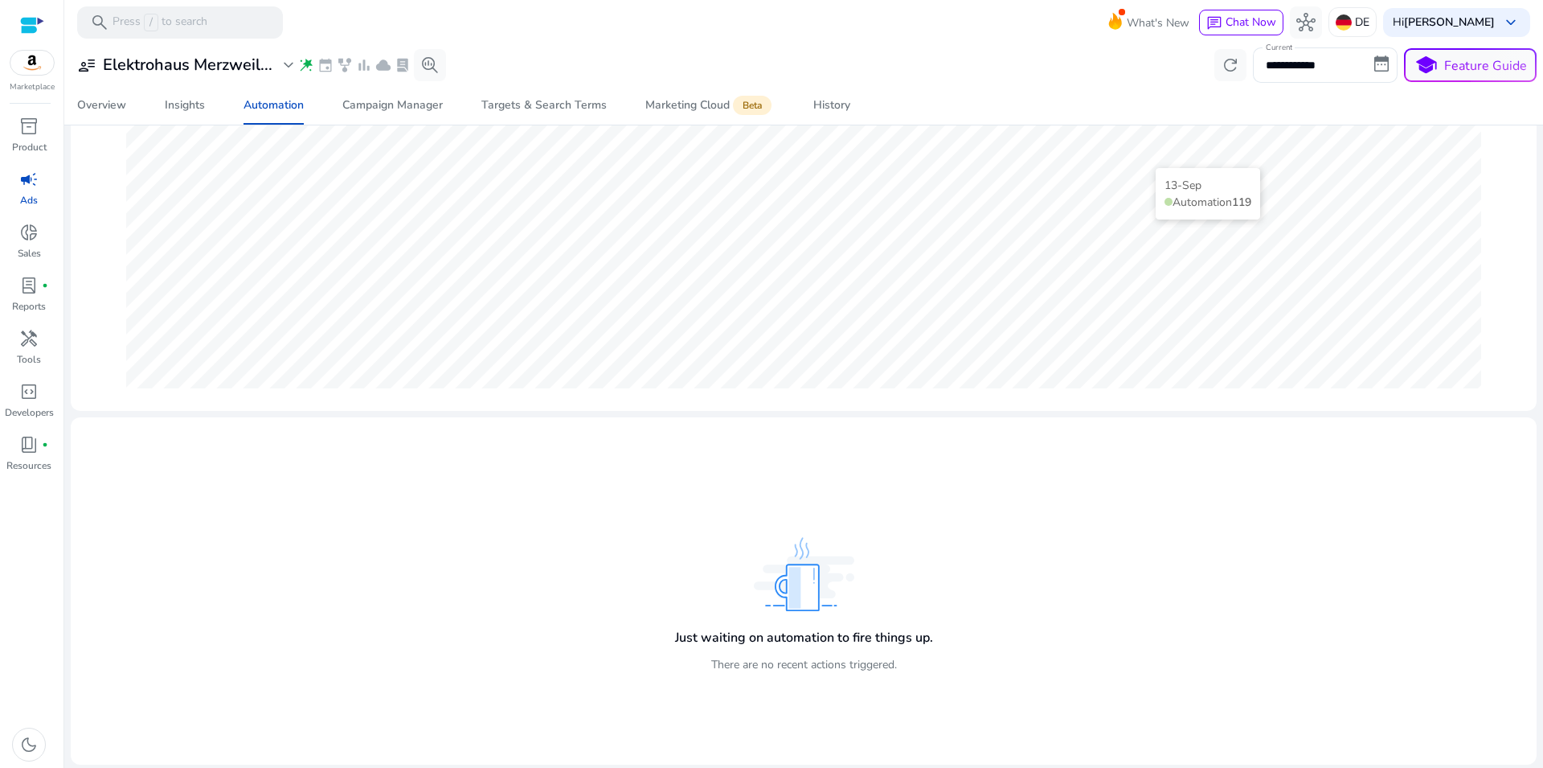
scroll to position [234, 0]
click at [395, 105] on div "Campaign Manager" at bounding box center [392, 105] width 100 height 11
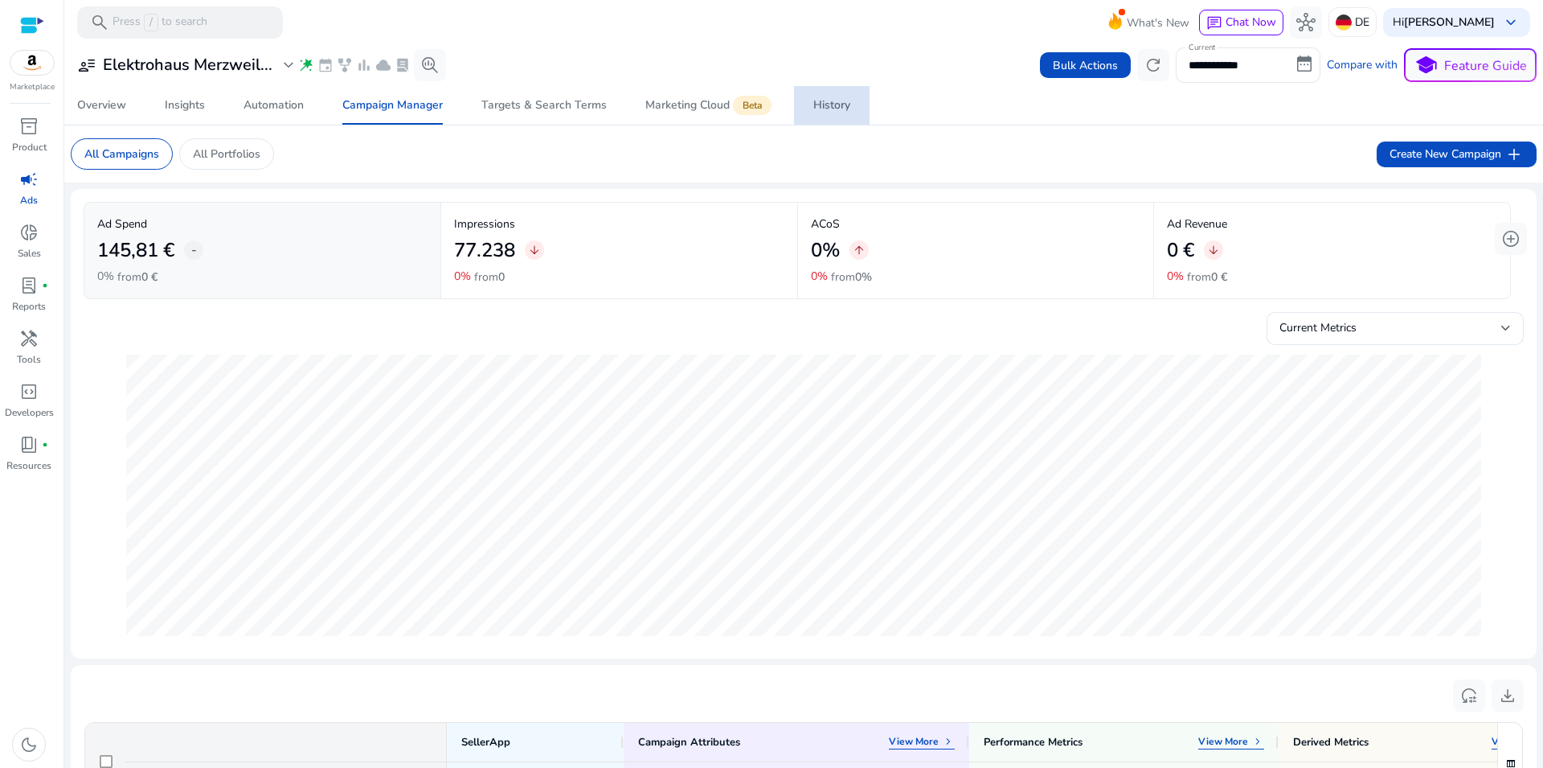
click at [838, 104] on div "History" at bounding box center [831, 105] width 37 height 11
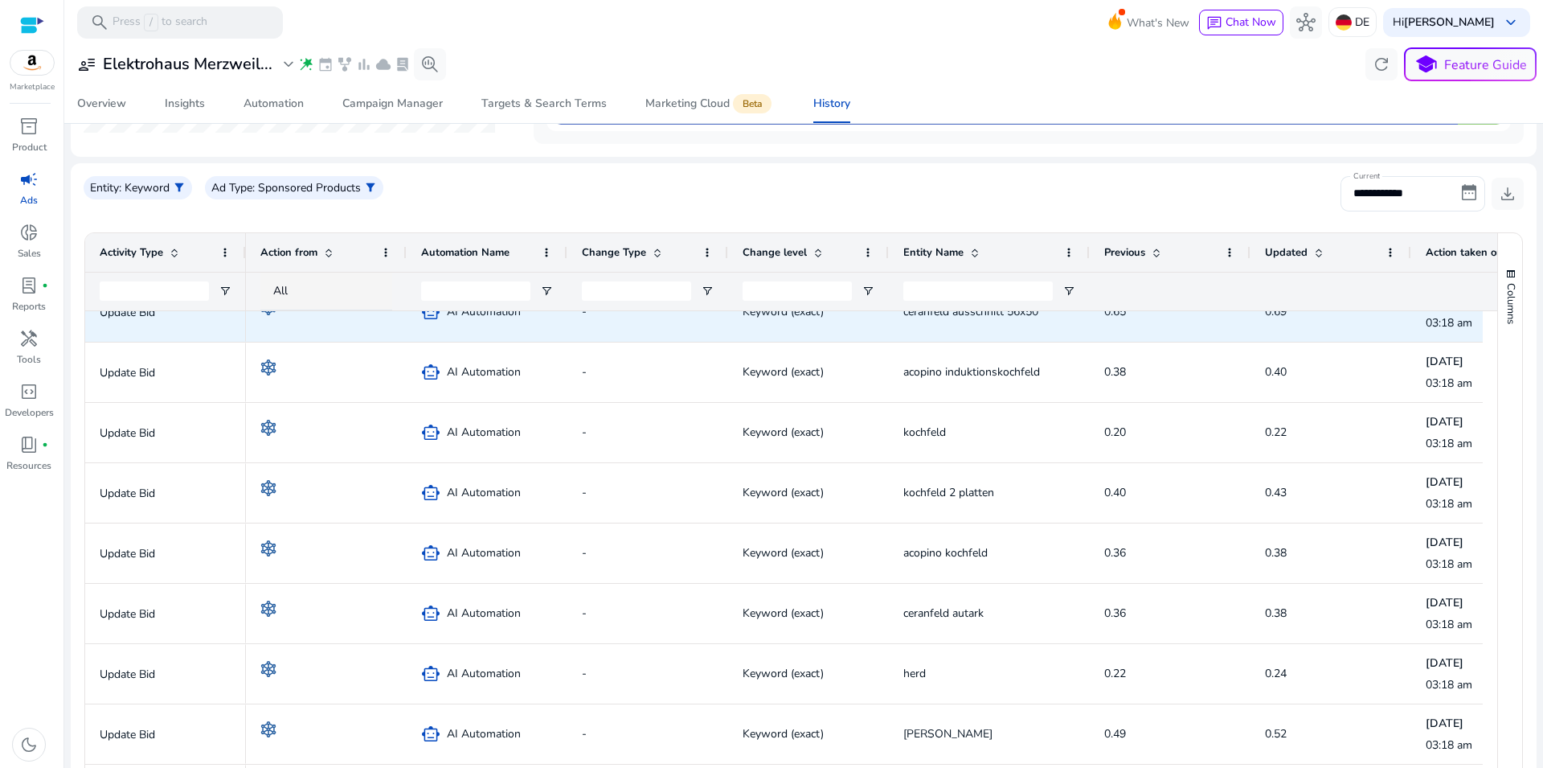
scroll to position [1108, 0]
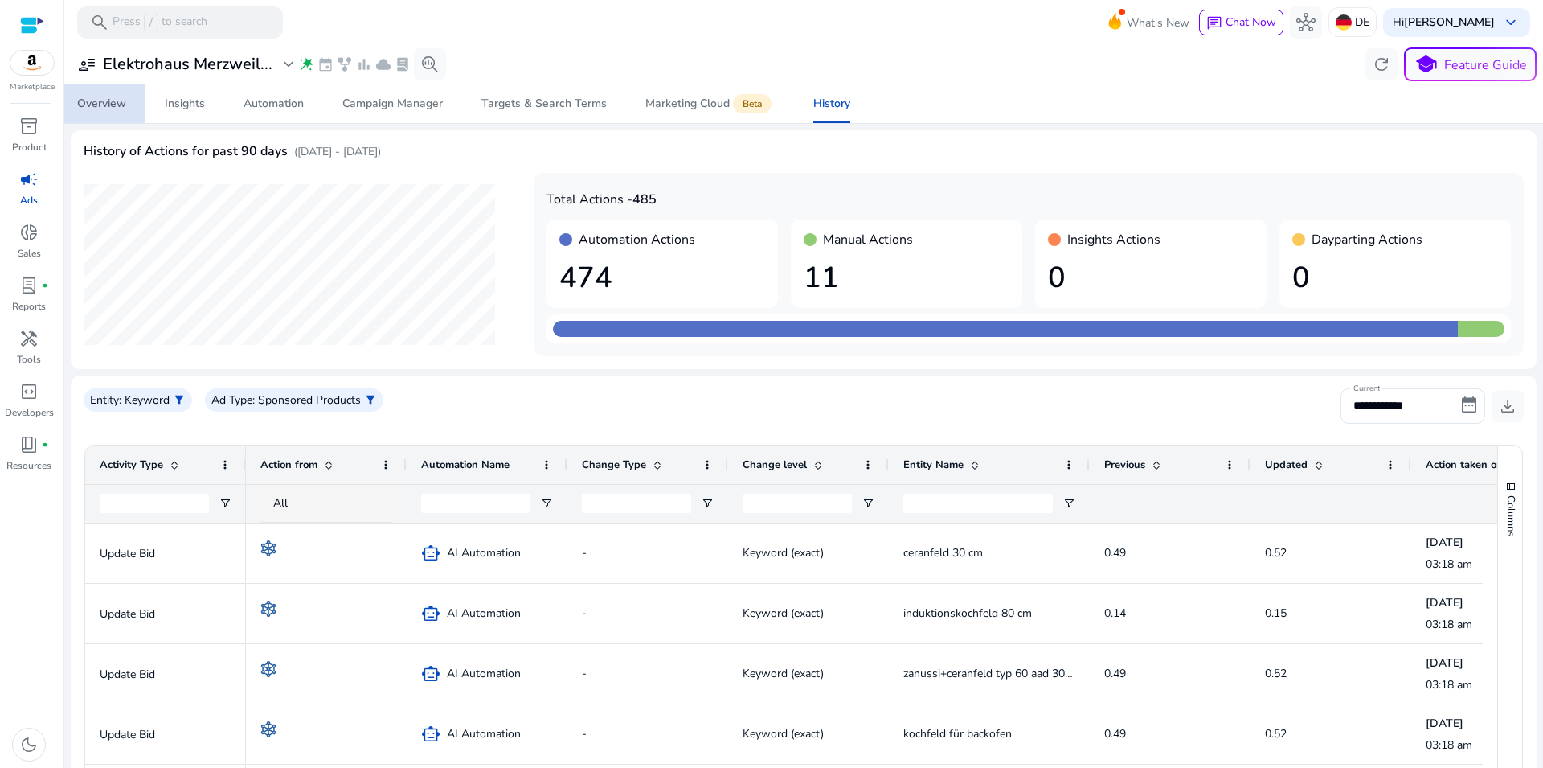
click at [98, 109] on div "Overview" at bounding box center [101, 103] width 49 height 11
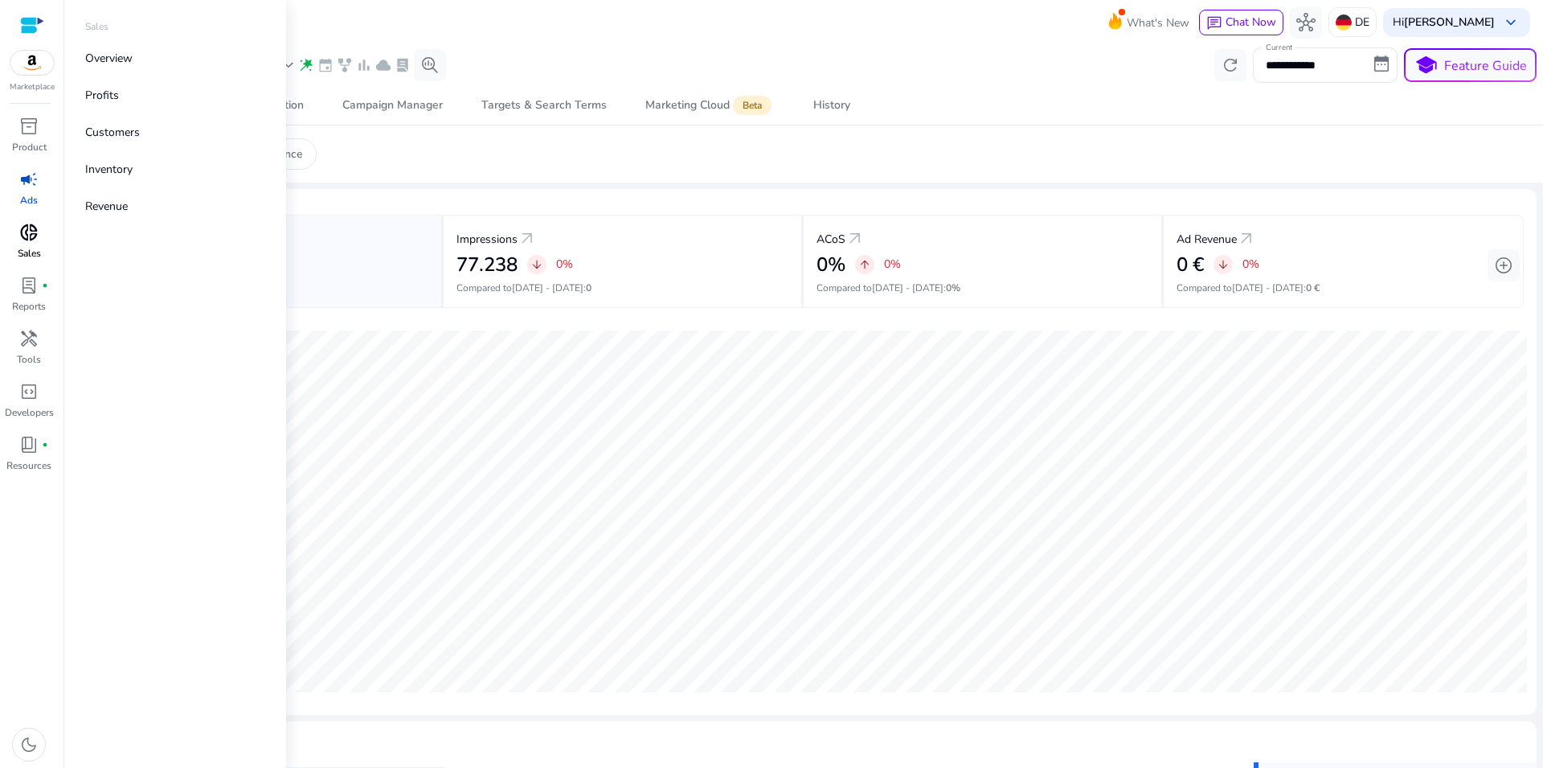
click at [19, 236] on span "donut_small" at bounding box center [28, 232] width 19 height 19
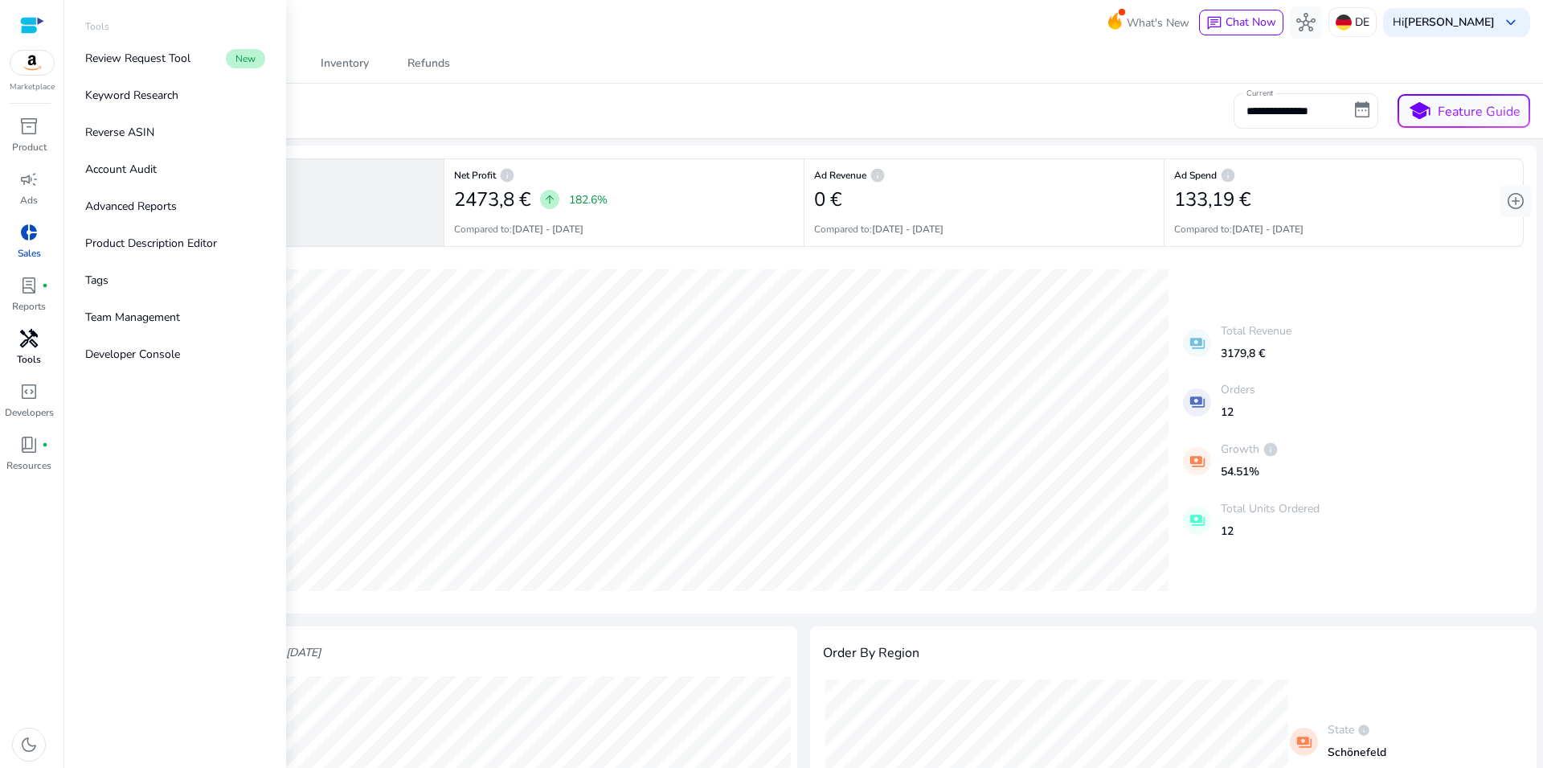
click at [19, 346] on span "handyman" at bounding box center [28, 338] width 19 height 19
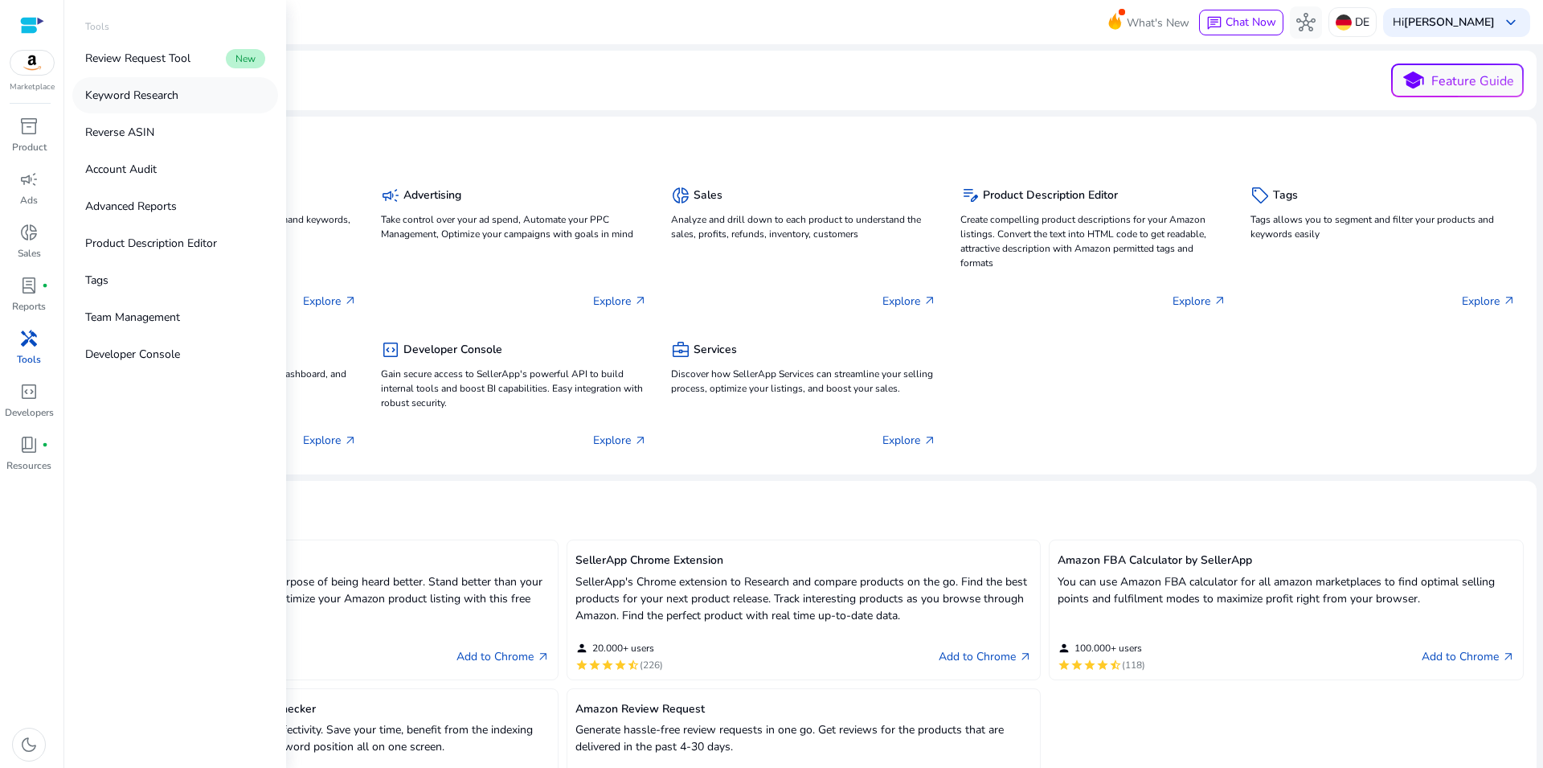
click at [130, 90] on p "Keyword Research" at bounding box center [131, 95] width 93 height 17
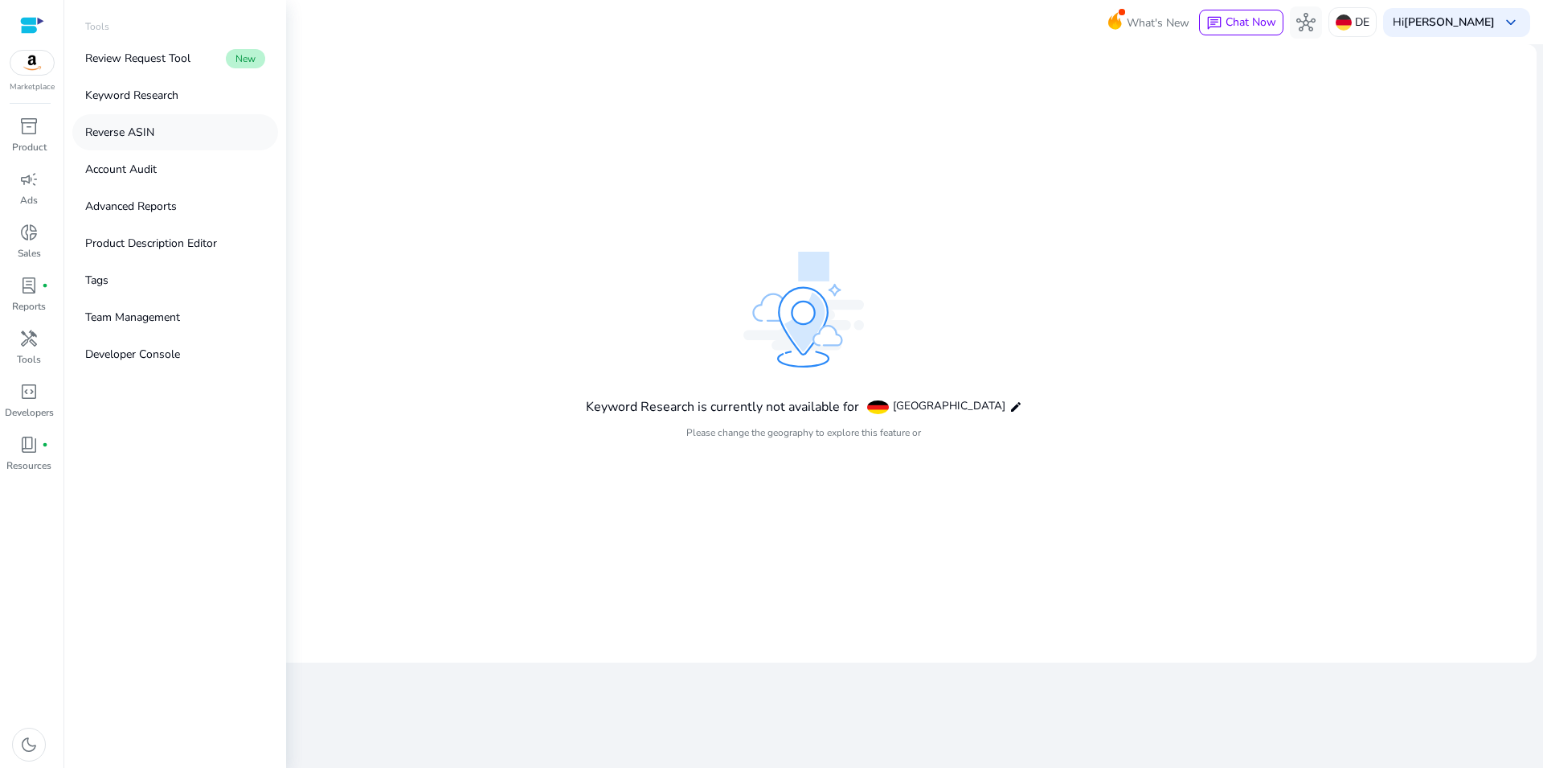
click at [127, 129] on p "Reverse ASIN" at bounding box center [119, 132] width 69 height 17
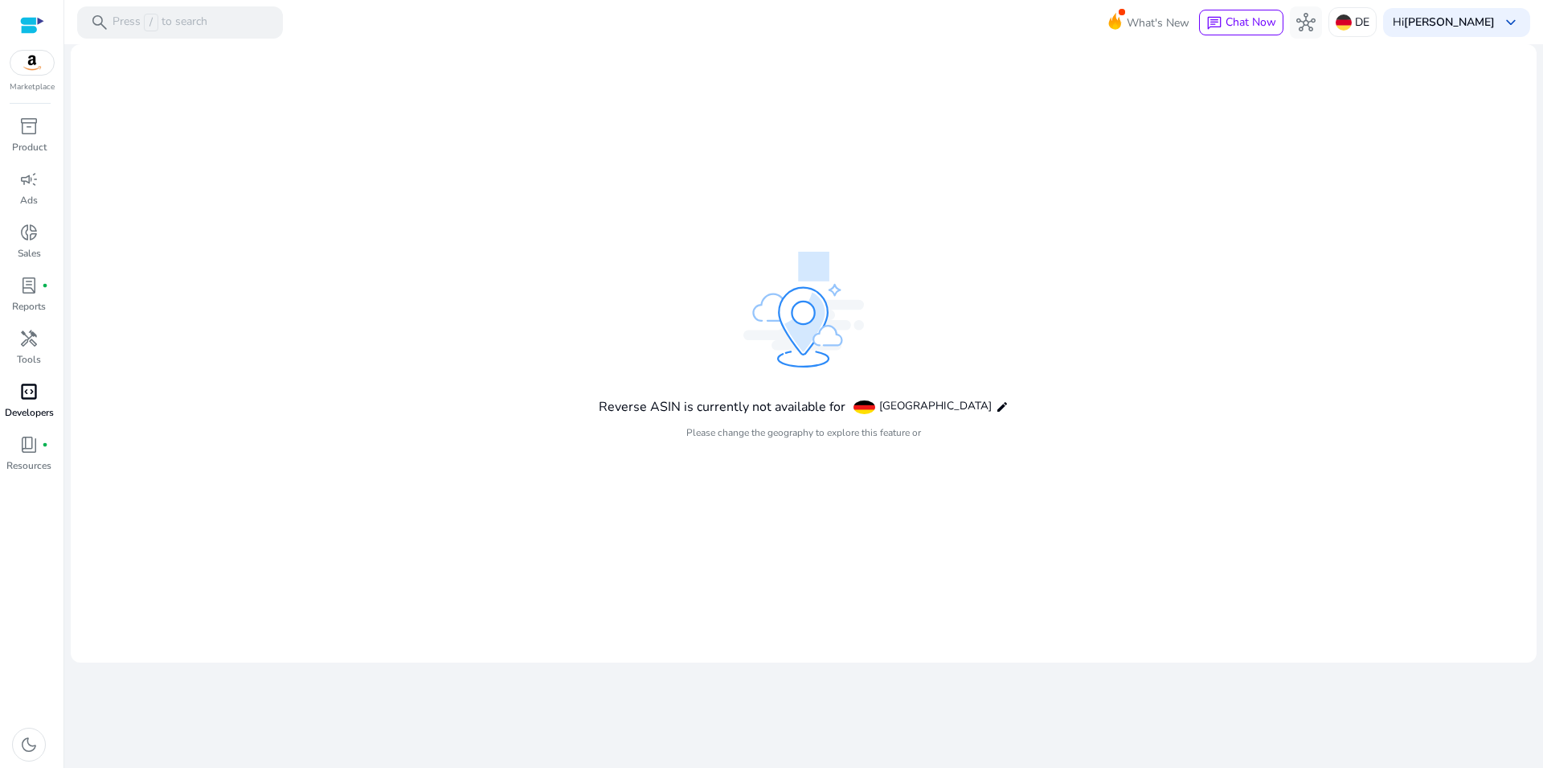
click at [30, 393] on span "code_blocks" at bounding box center [28, 391] width 19 height 19
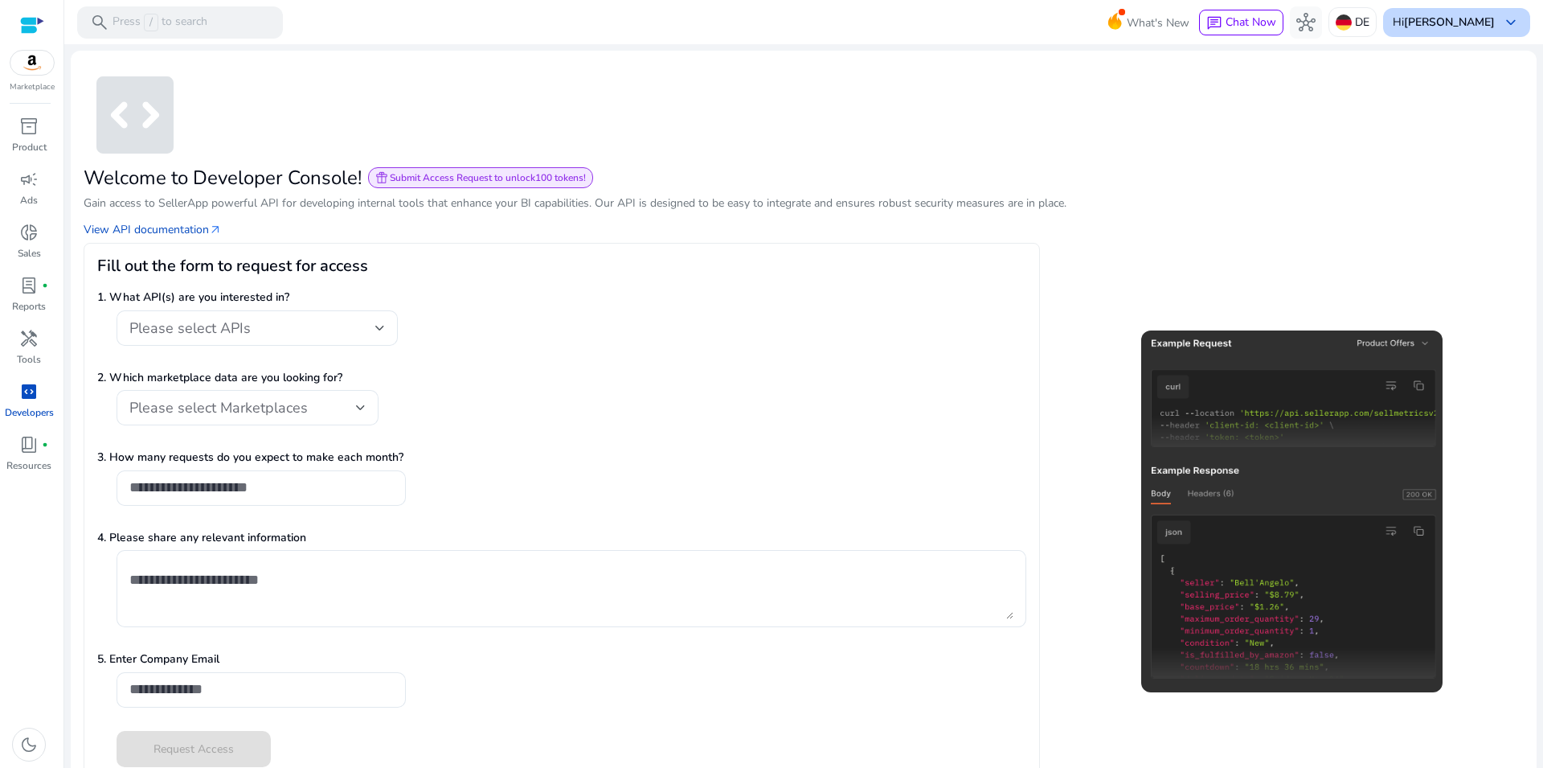
click at [1449, 27] on b "[PERSON_NAME]" at bounding box center [1449, 21] width 91 height 15
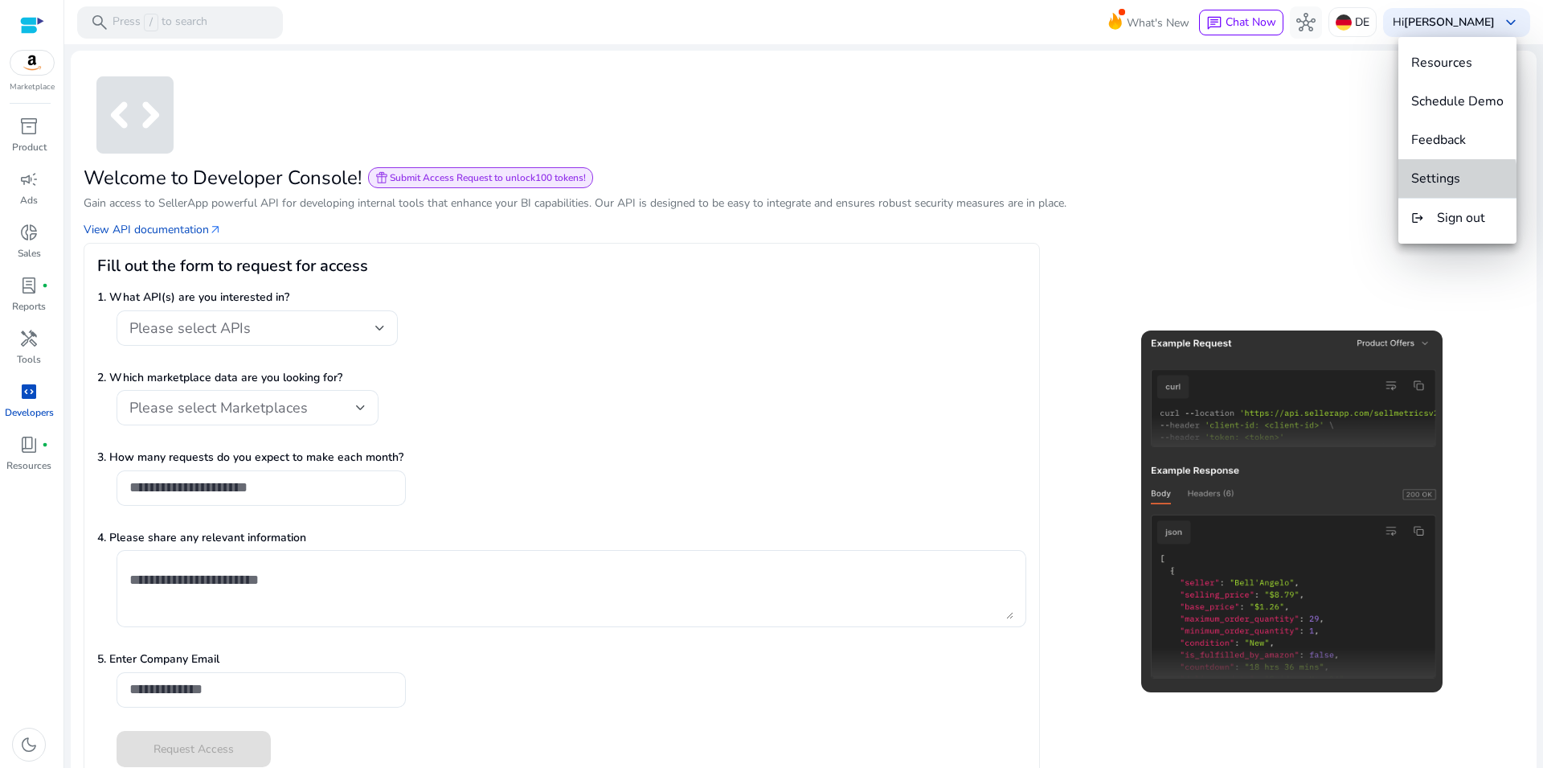
click at [1444, 182] on span "Settings" at bounding box center [1435, 179] width 49 height 18
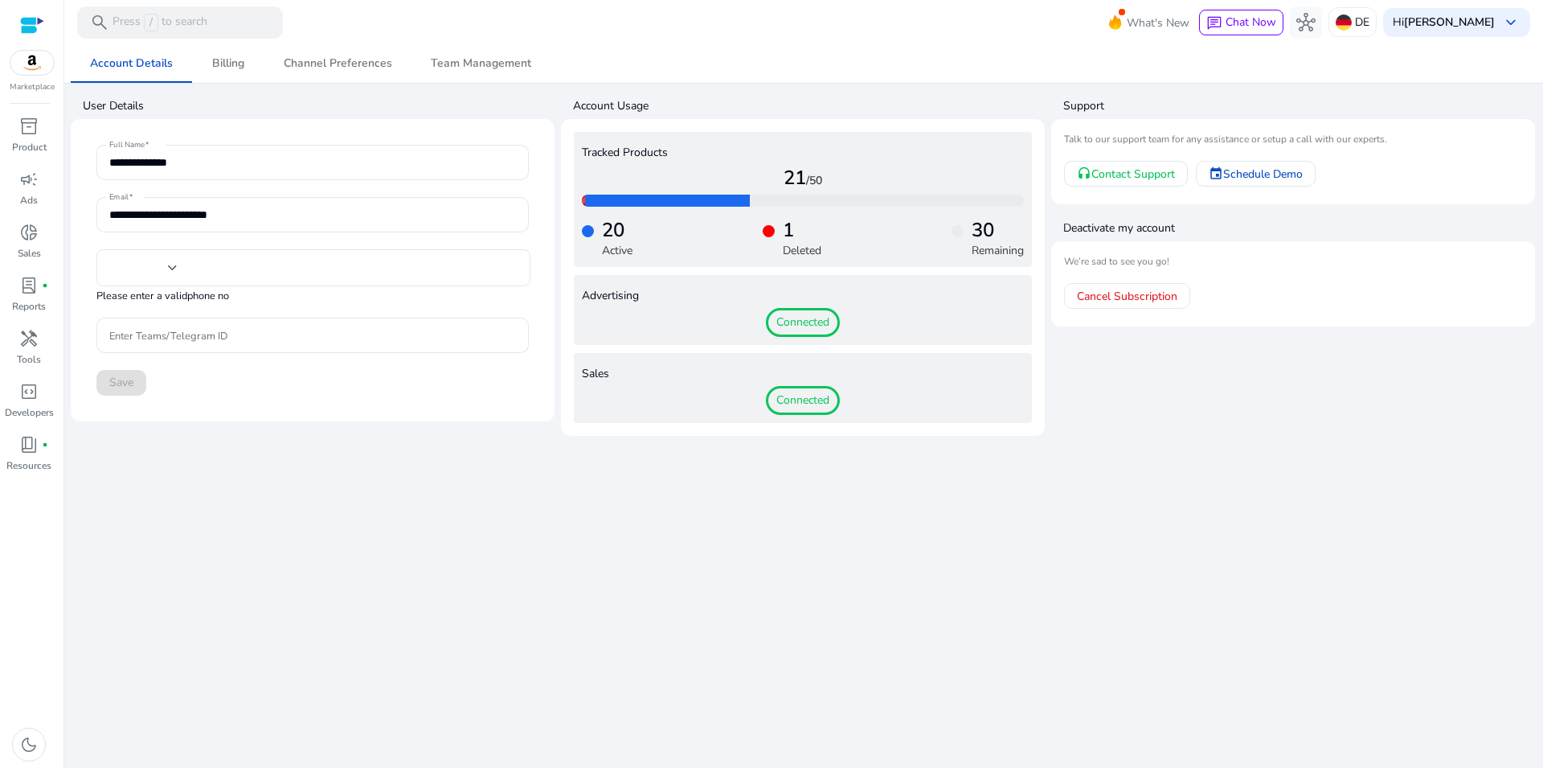
type input "**********"
click at [258, 69] on link "Billing" at bounding box center [228, 63] width 72 height 39
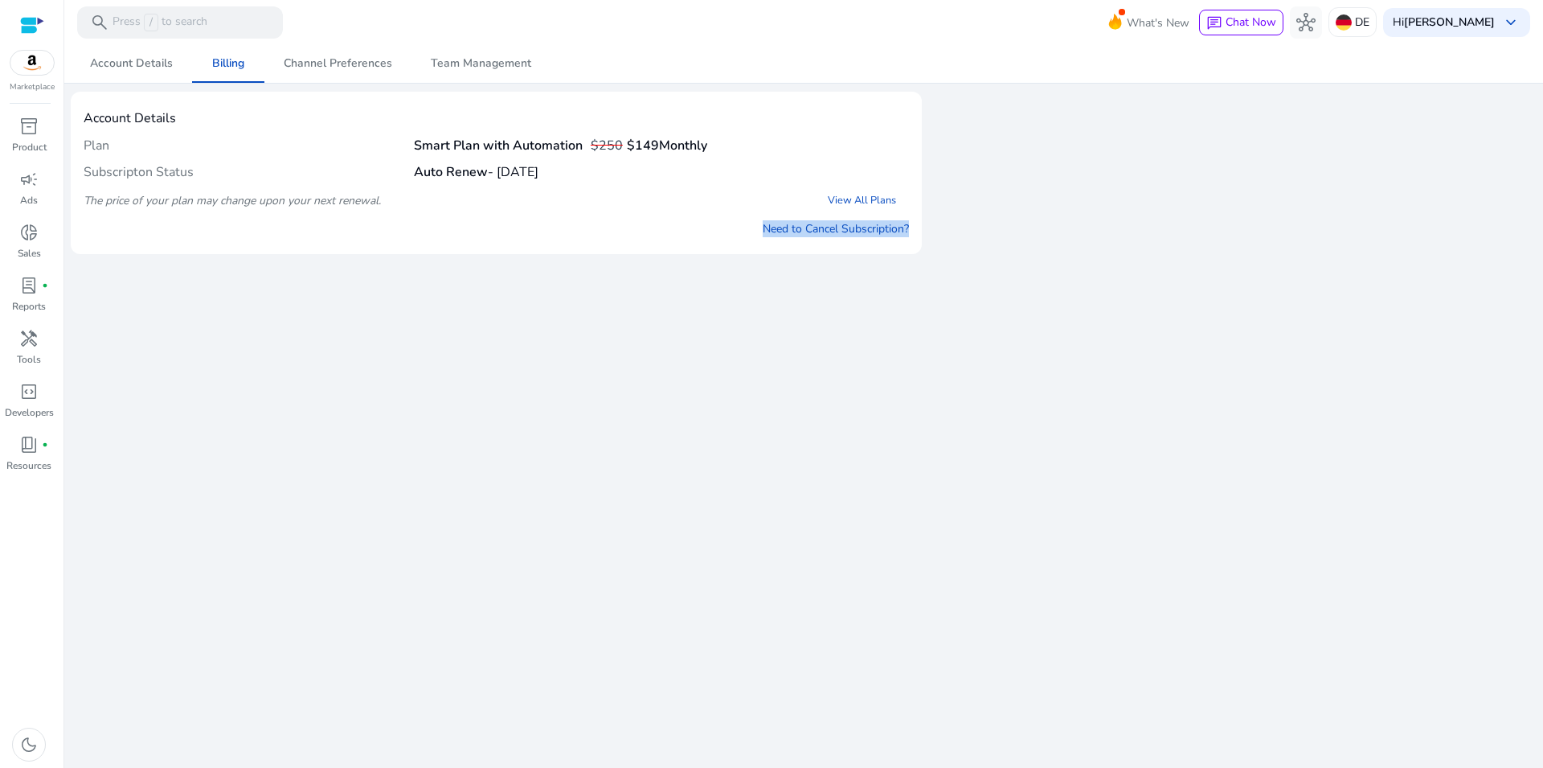
drag, startPoint x: 751, startPoint y: 236, endPoint x: 951, endPoint y: 246, distance: 199.6
click at [951, 246] on div "Account Details Plan Smart Plan with Automation $250 $149 Monthly Subscripton S…" at bounding box center [804, 173] width 1466 height 162
copy link "Need to Cancel Subscription?"
